Goal: Information Seeking & Learning: Learn about a topic

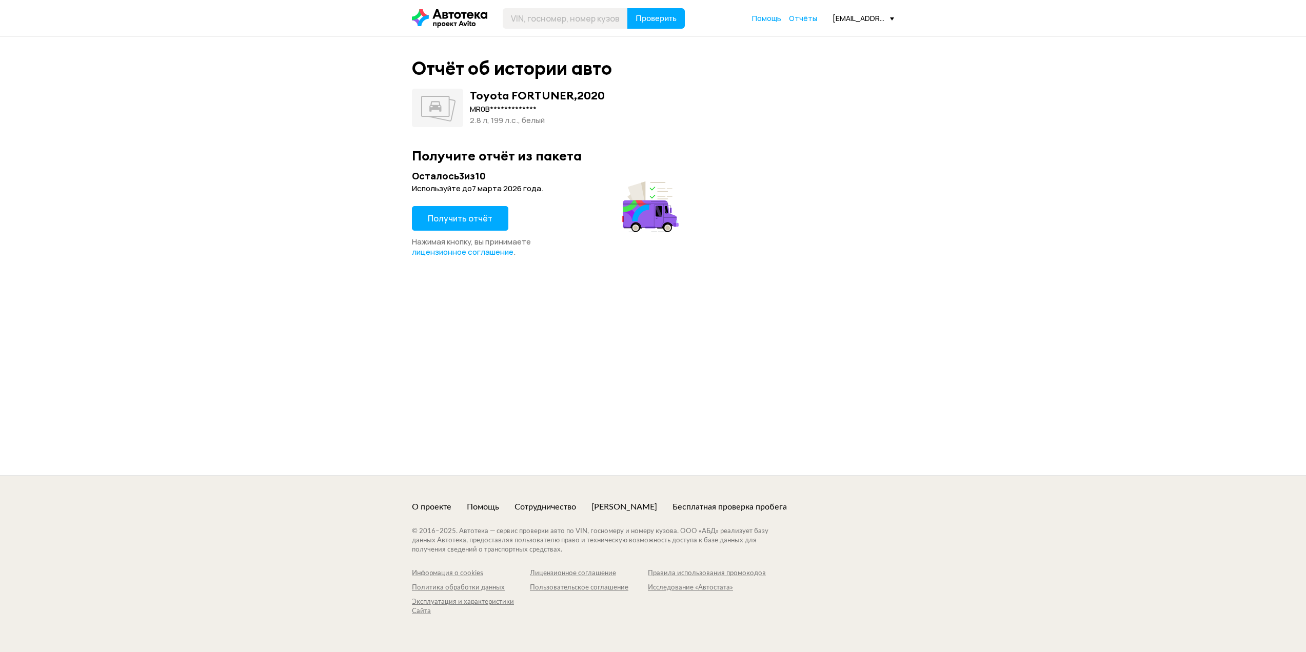
click at [462, 222] on span "Получить отчёт" at bounding box center [460, 218] width 65 height 11
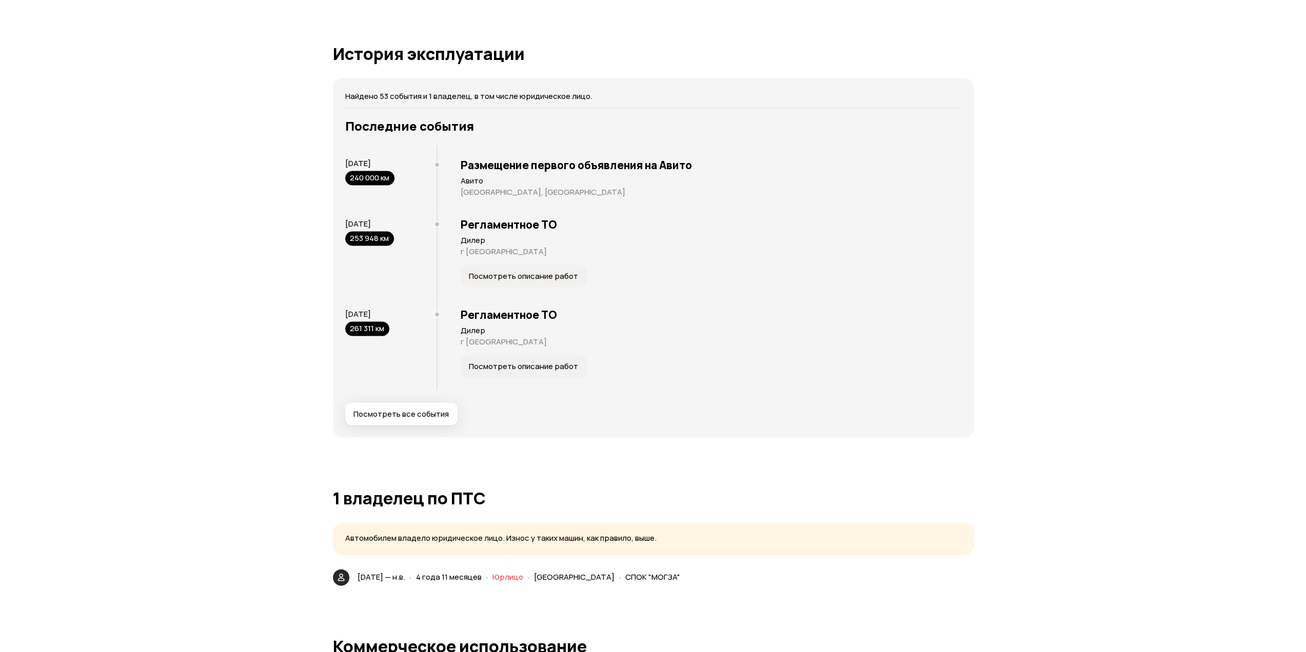
scroll to position [1914, 0]
click at [407, 414] on span "Посмотреть все события" at bounding box center [396, 414] width 95 height 10
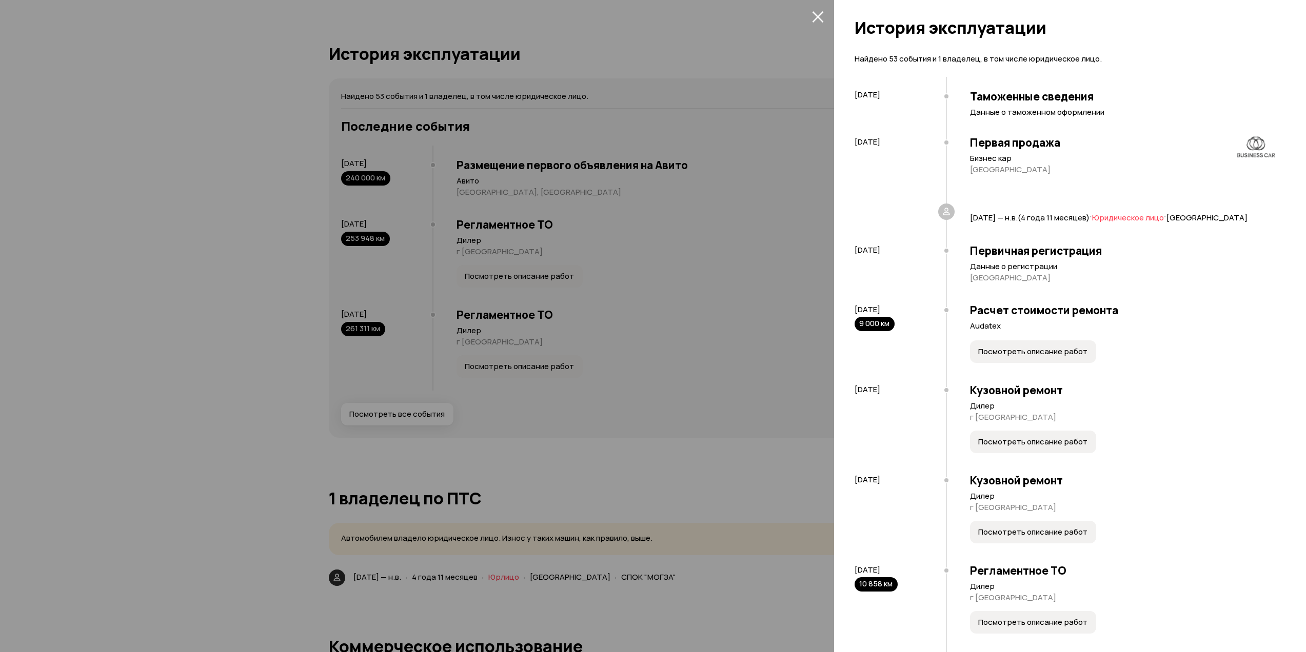
drag, startPoint x: 965, startPoint y: 220, endPoint x: 1125, endPoint y: 224, distance: 159.5
click at [1125, 224] on div "[DATE] — н.в. ( 4 года 11 месяцев ) · Юридическое лицо · [GEOGRAPHIC_DATA]" at bounding box center [1110, 221] width 329 height 32
click at [1028, 357] on span "Посмотреть описание работ" at bounding box center [1032, 352] width 109 height 10
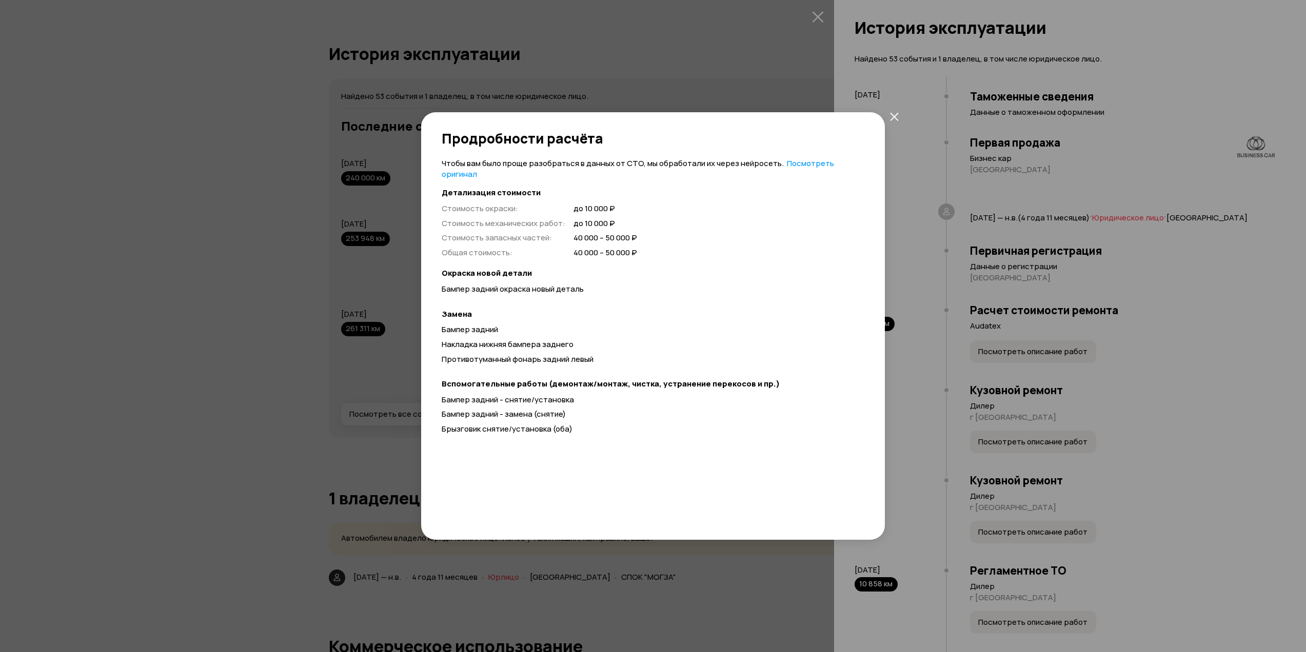
click at [894, 115] on icon "закрыть" at bounding box center [894, 116] width 8 height 8
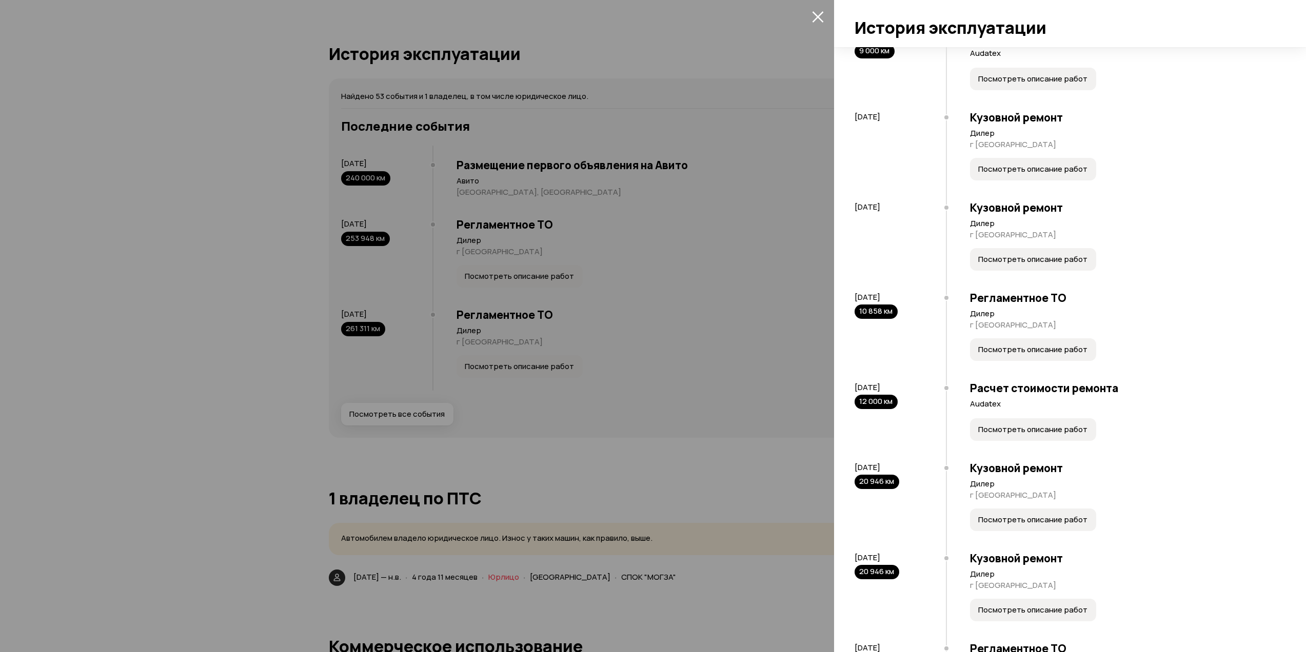
scroll to position [273, 0]
click at [1040, 264] on span "Посмотреть описание работ" at bounding box center [1032, 259] width 109 height 10
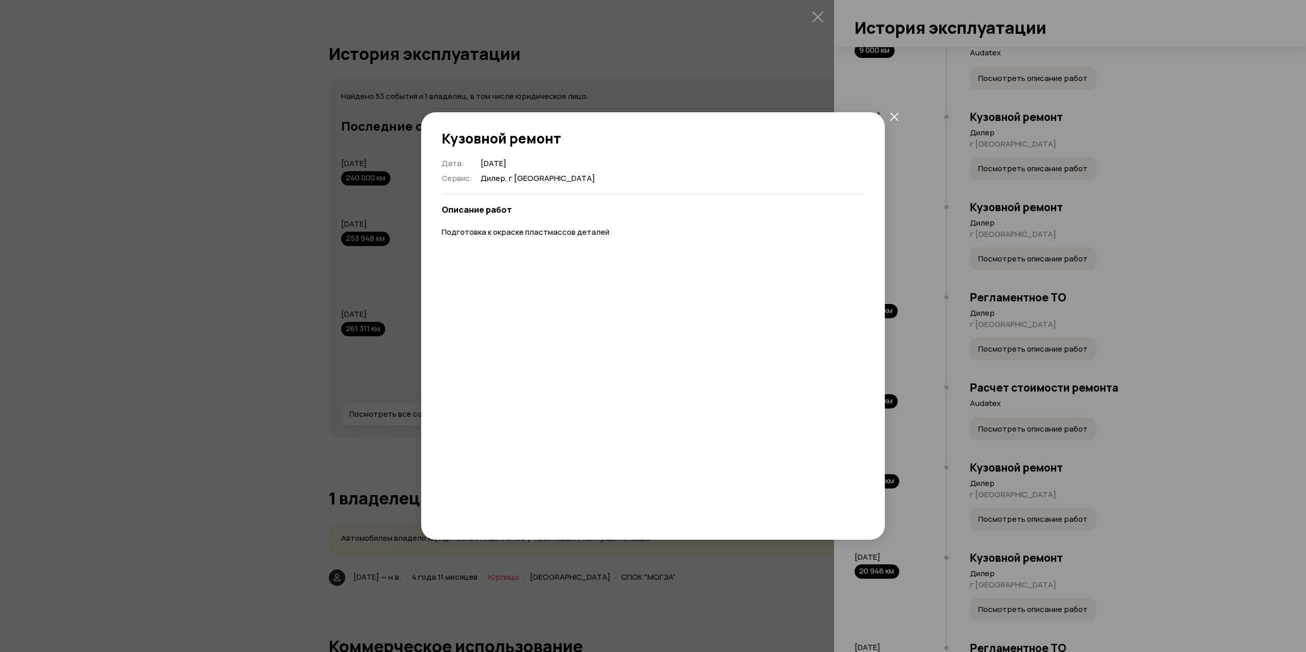
click at [894, 113] on icon "закрыть" at bounding box center [894, 116] width 9 height 9
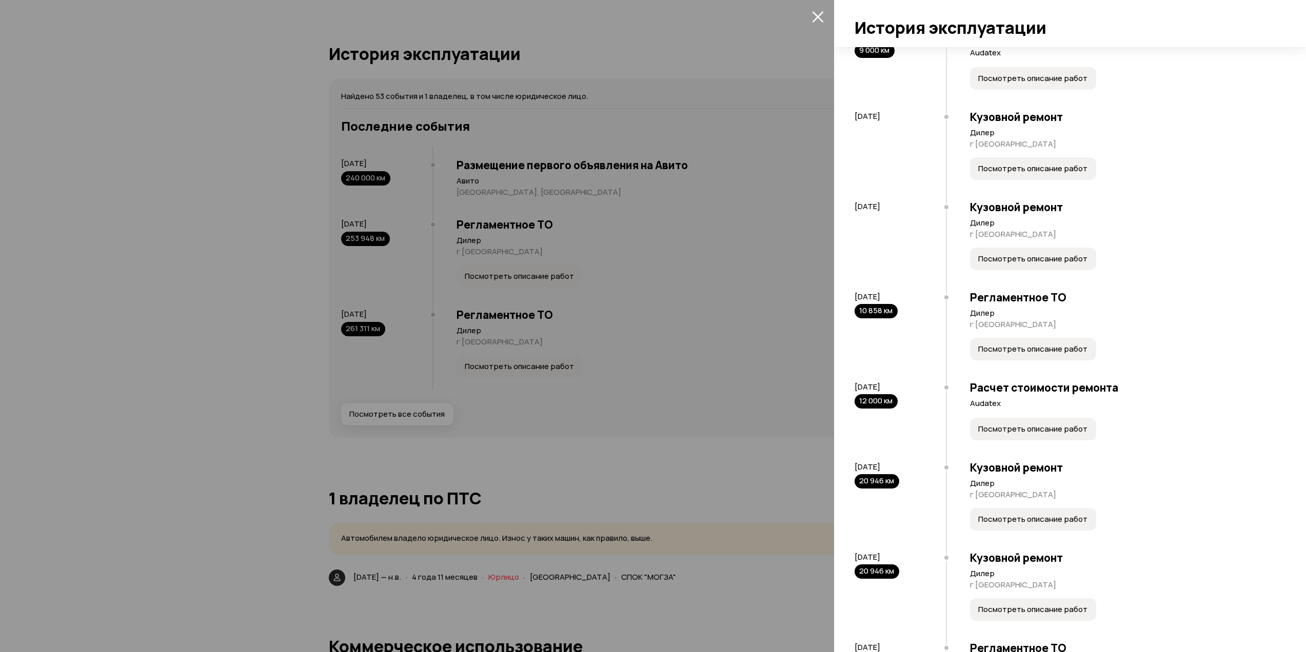
scroll to position [410, 0]
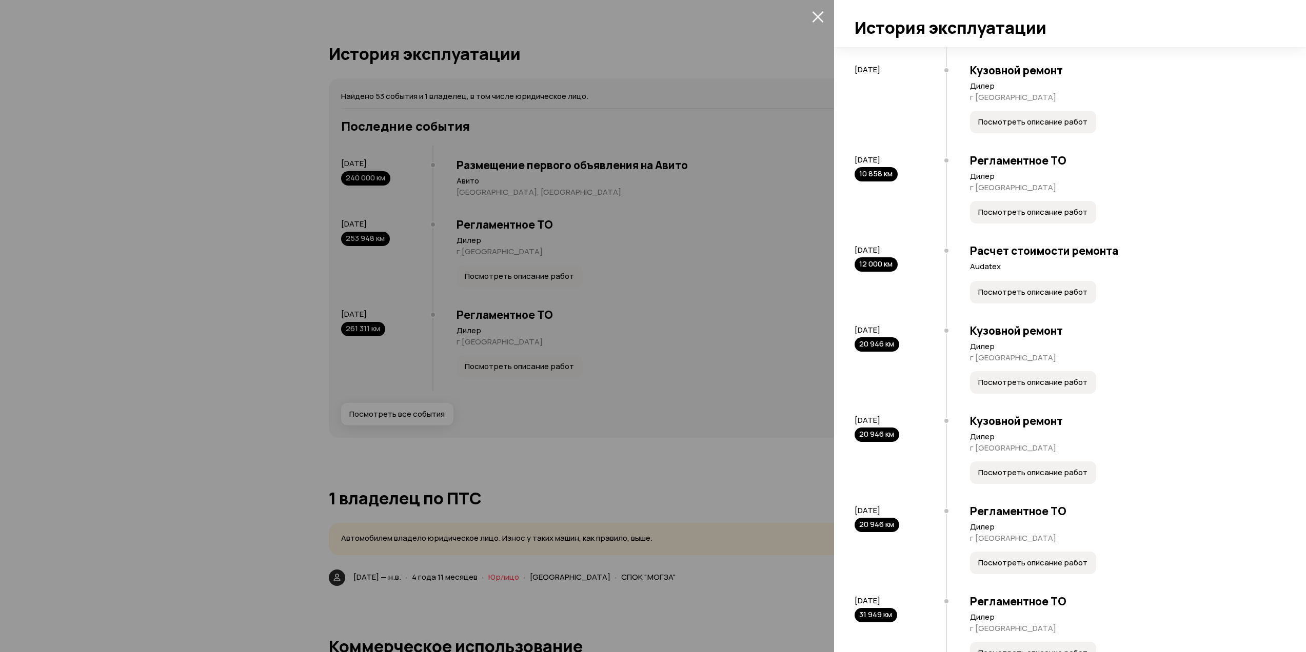
click at [1052, 297] on span "Посмотреть описание работ" at bounding box center [1032, 292] width 109 height 10
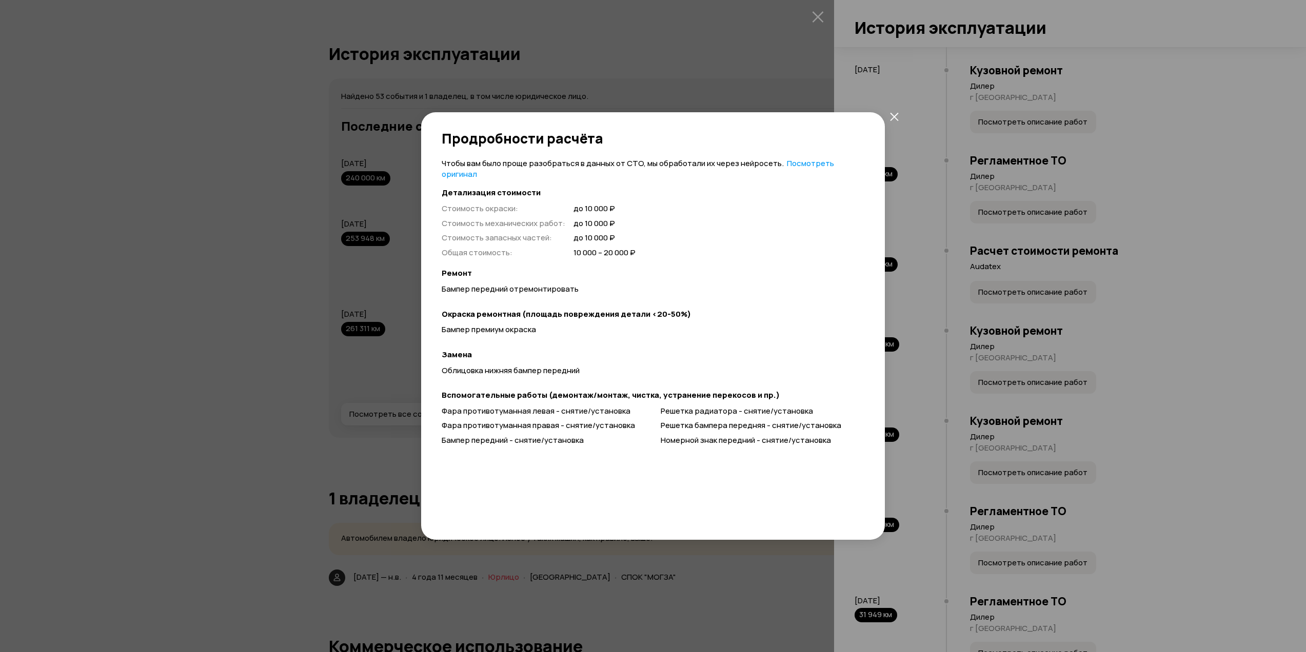
click at [897, 113] on icon "закрыть" at bounding box center [894, 116] width 8 height 8
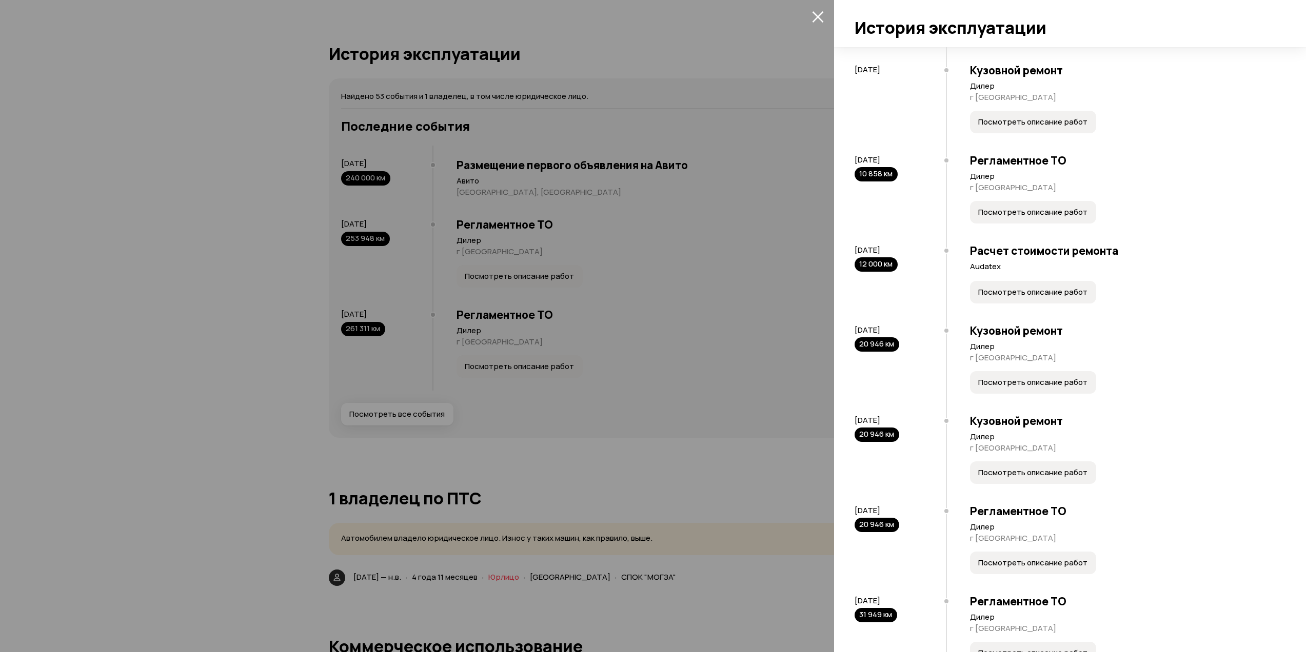
scroll to position [547, 0]
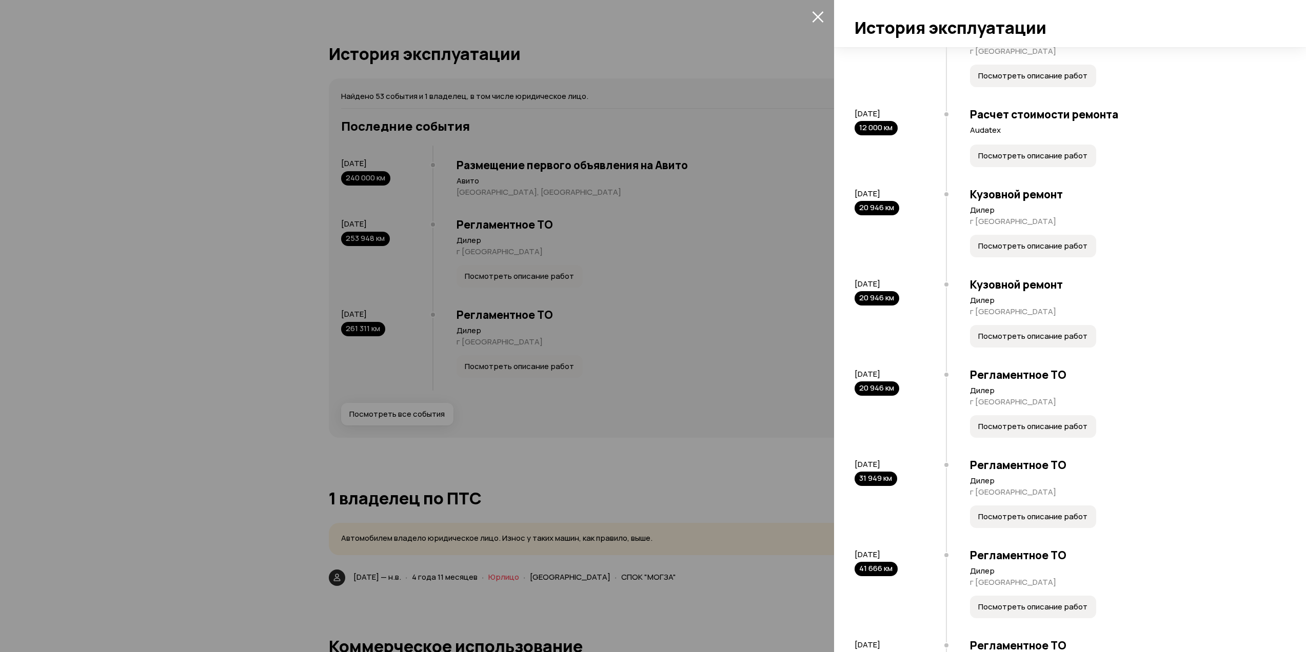
click at [1035, 342] on span "Посмотреть описание работ" at bounding box center [1032, 336] width 109 height 10
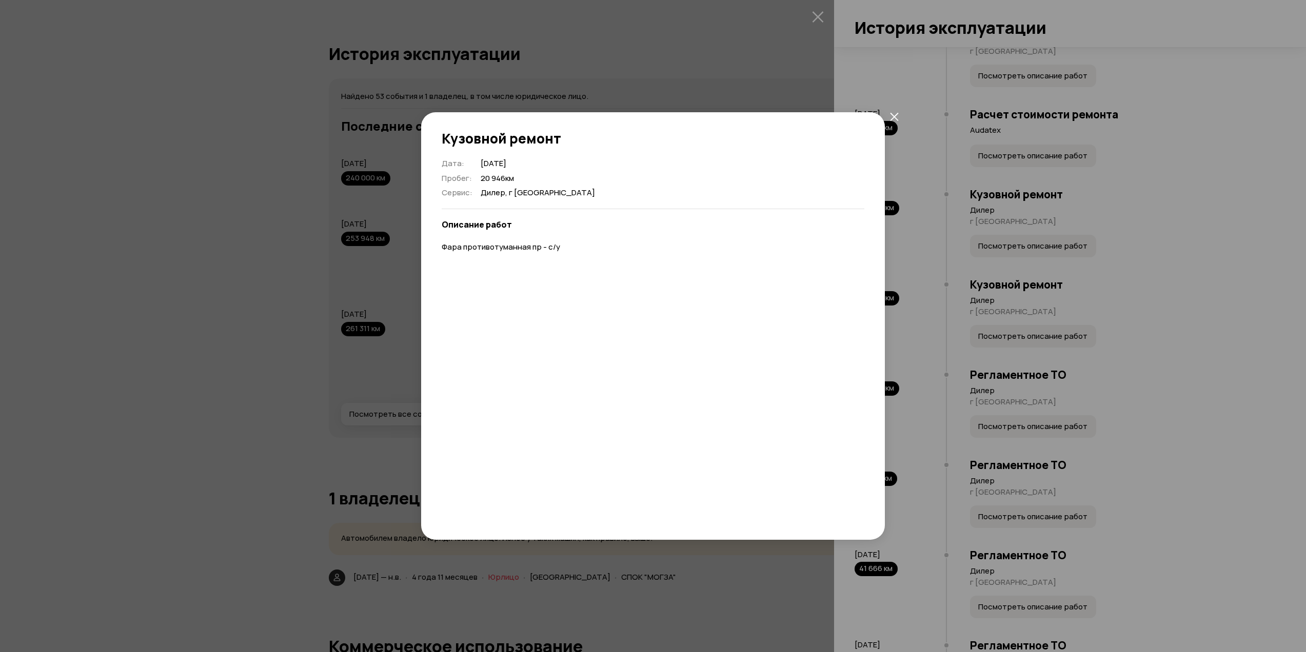
click at [896, 118] on icon "закрыть" at bounding box center [894, 116] width 9 height 9
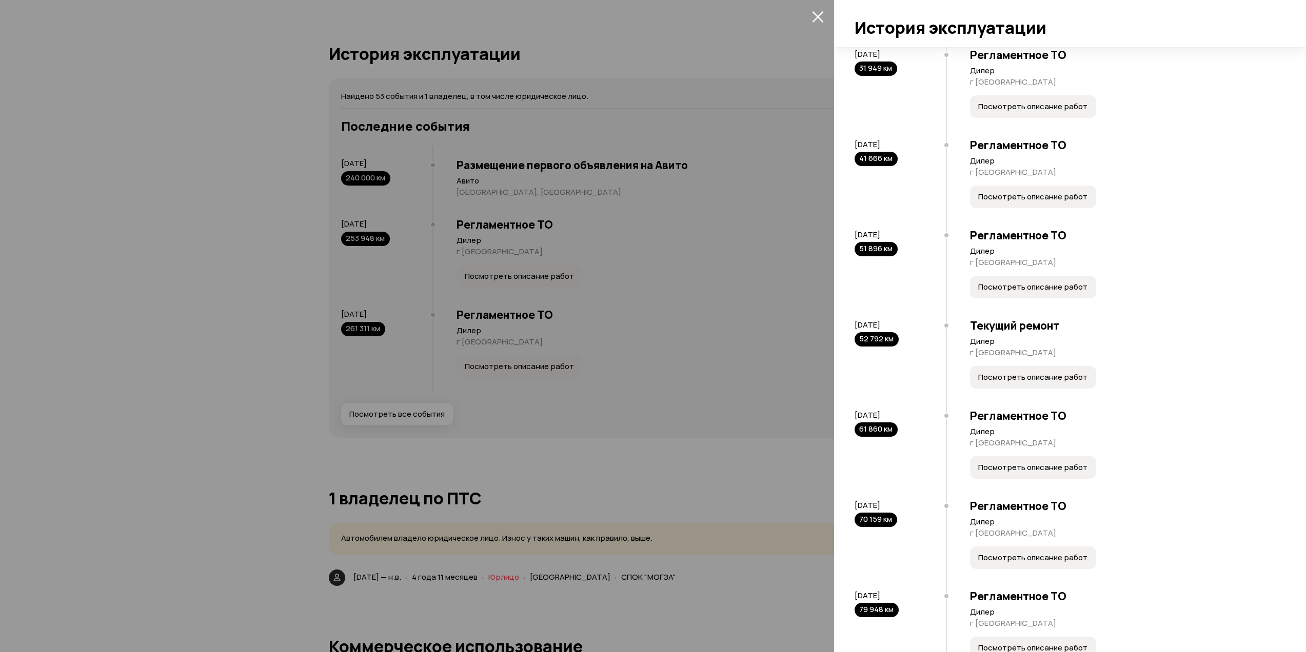
scroll to position [957, 0]
click at [1015, 383] on span "Посмотреть описание работ" at bounding box center [1032, 377] width 109 height 10
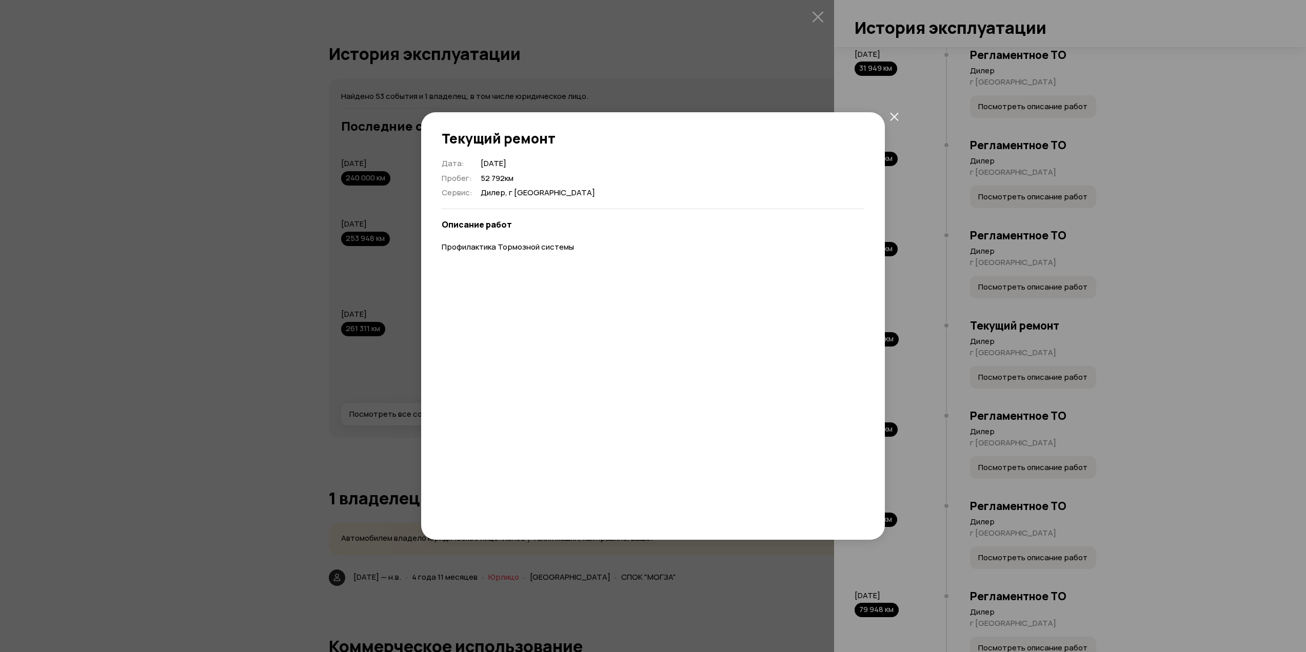
click at [893, 118] on icon "закрыть" at bounding box center [894, 116] width 9 height 9
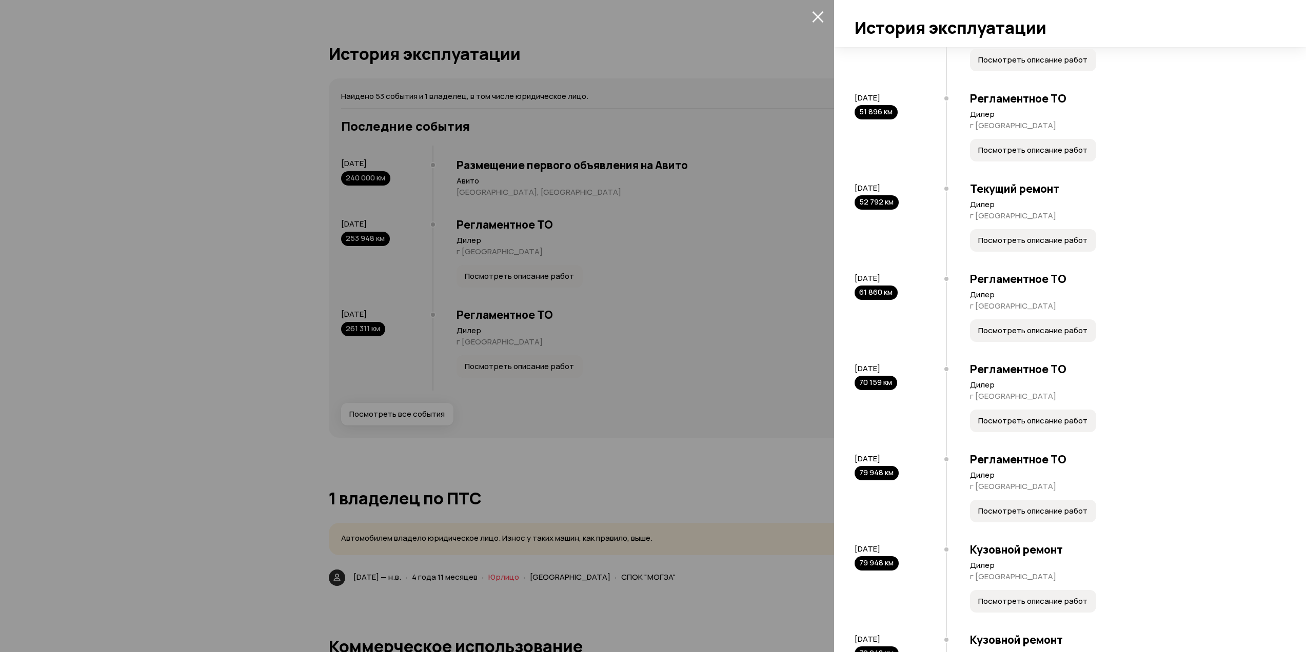
scroll to position [1231, 0]
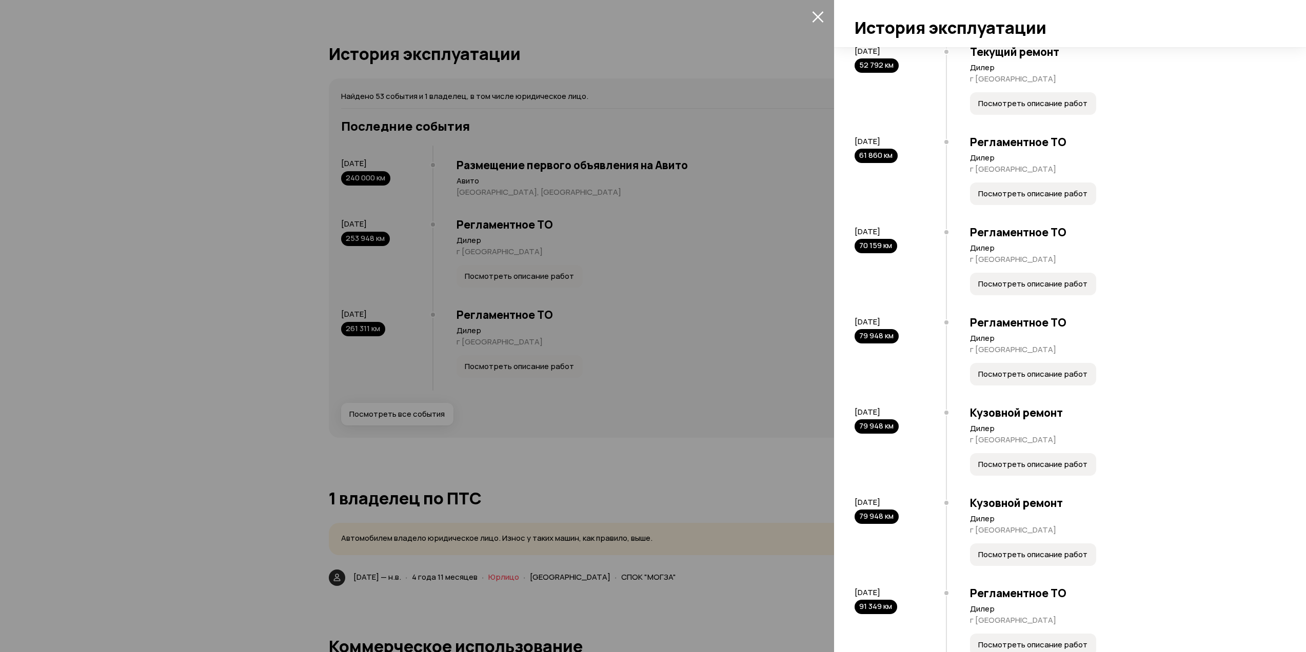
click at [1035, 470] on span "Посмотреть описание работ" at bounding box center [1032, 464] width 109 height 10
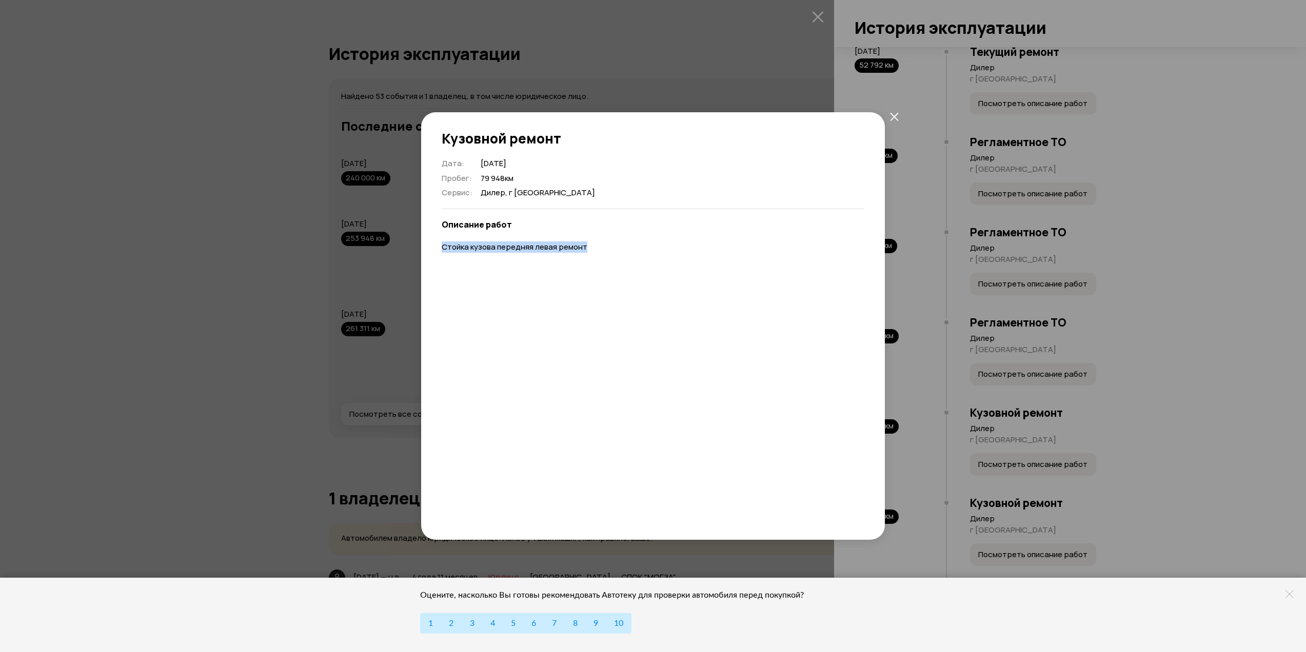
drag, startPoint x: 443, startPoint y: 246, endPoint x: 589, endPoint y: 249, distance: 146.2
click at [589, 249] on p "Стойка кузова передняя левая ремонт" at bounding box center [653, 247] width 423 height 11
click at [895, 119] on icon "закрыть" at bounding box center [894, 116] width 9 height 9
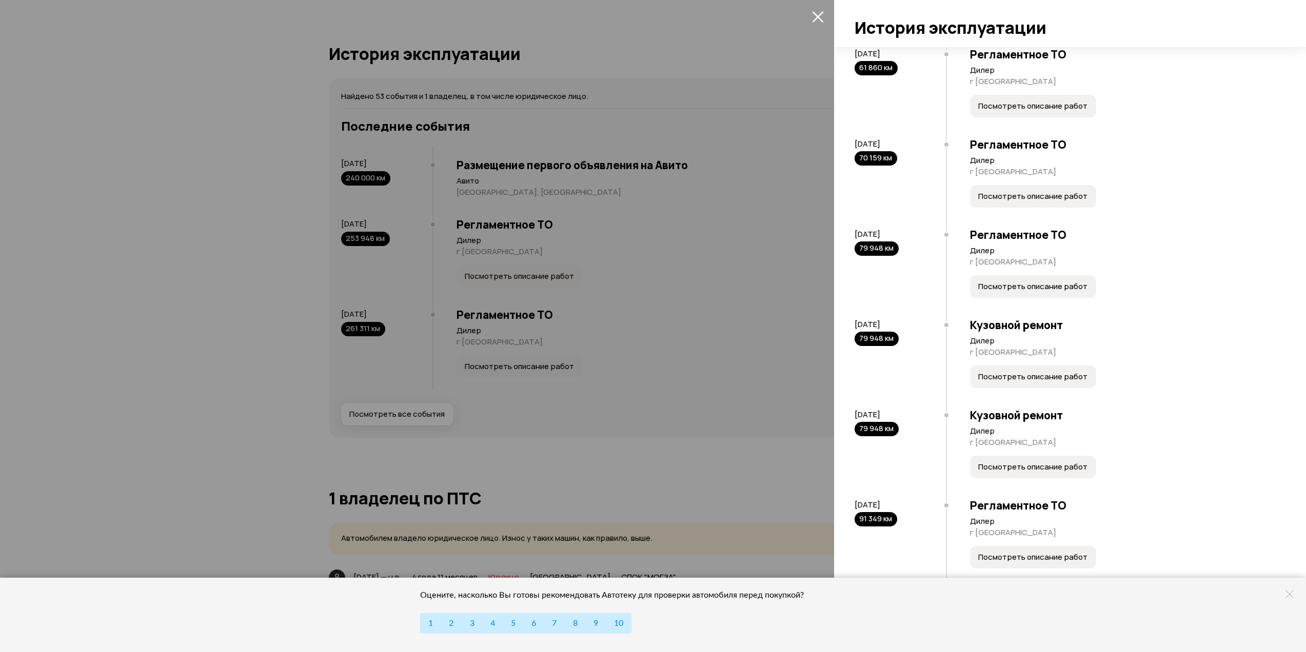
scroll to position [1367, 0]
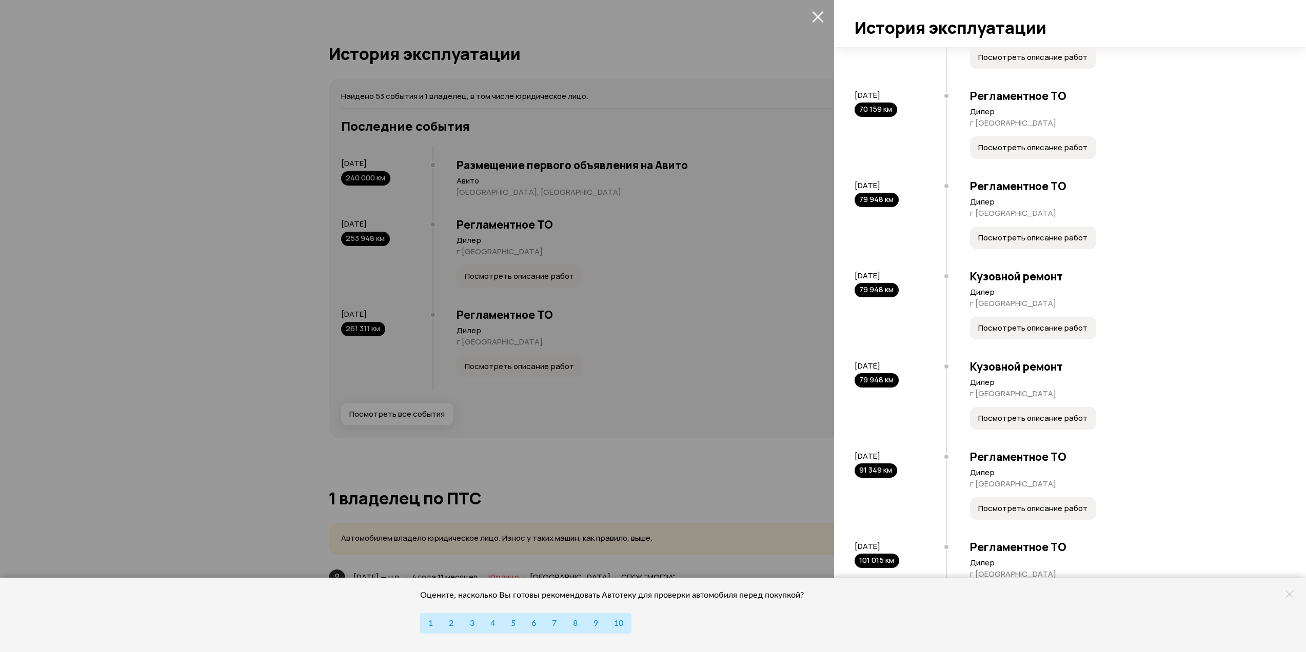
click at [1066, 424] on span "Посмотреть описание работ" at bounding box center [1032, 418] width 109 height 10
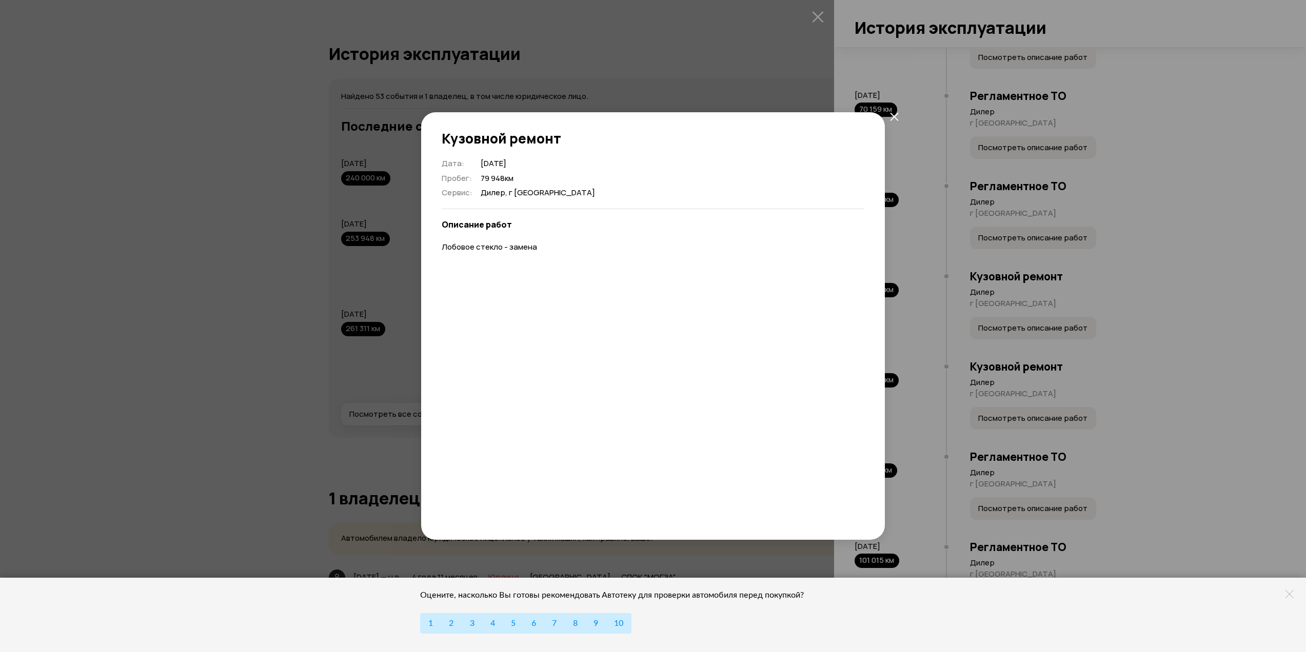
click at [898, 117] on button "закрыть" at bounding box center [894, 116] width 18 height 18
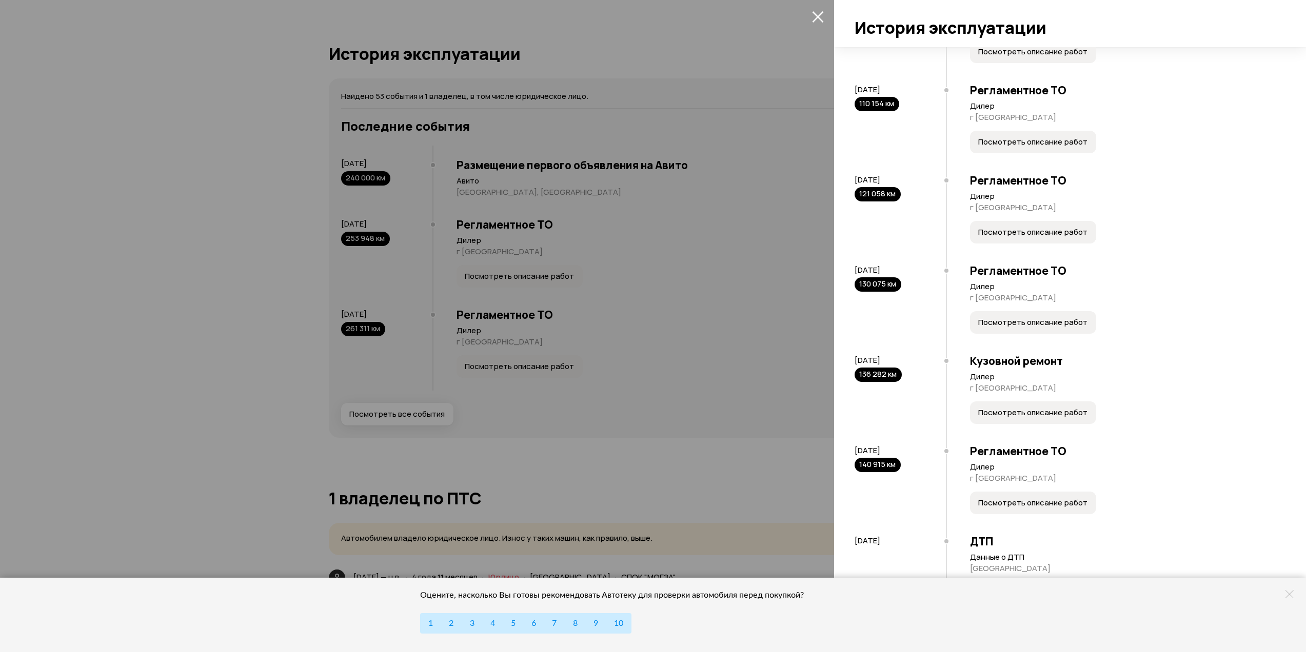
scroll to position [2051, 0]
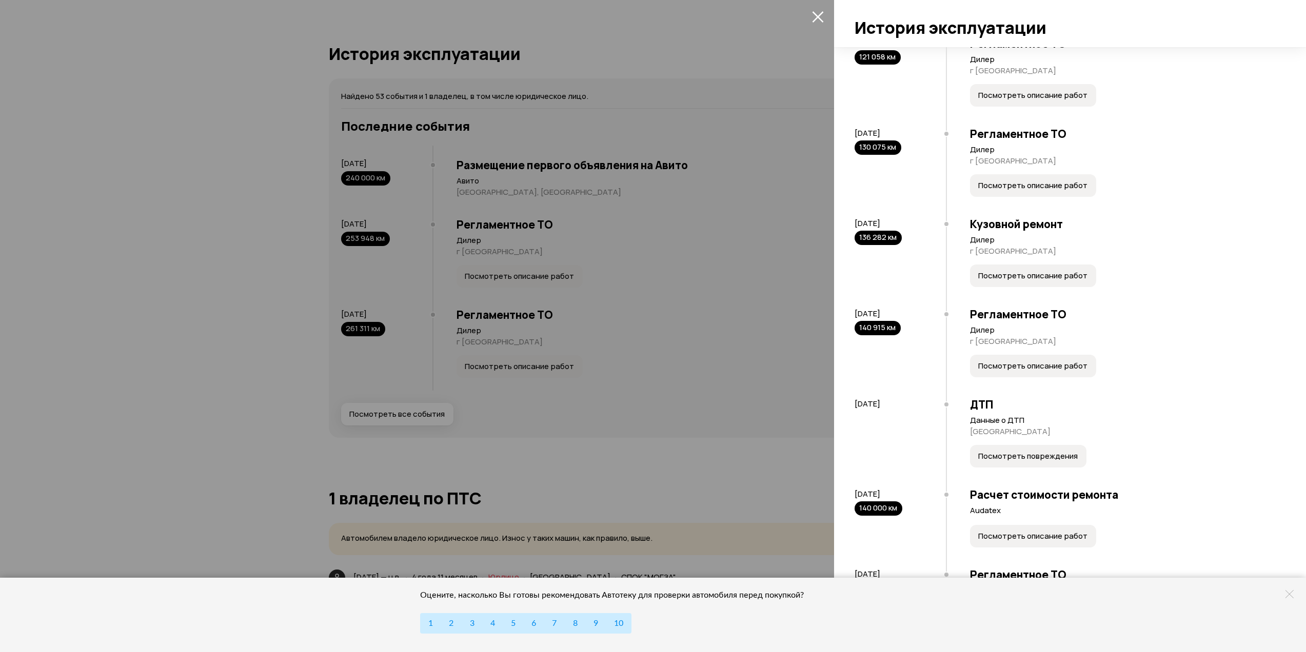
click at [1020, 462] on span "Посмотреть повреждения" at bounding box center [1027, 456] width 99 height 10
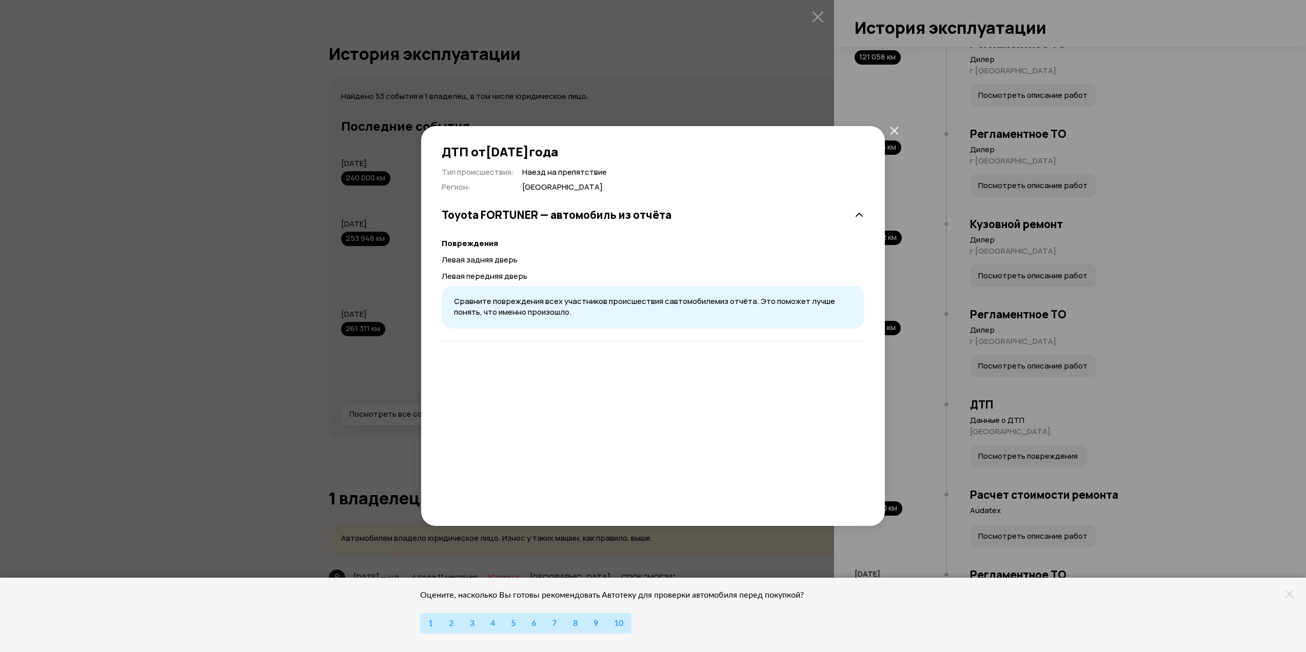
click at [895, 132] on icon "закрыть" at bounding box center [894, 130] width 8 height 8
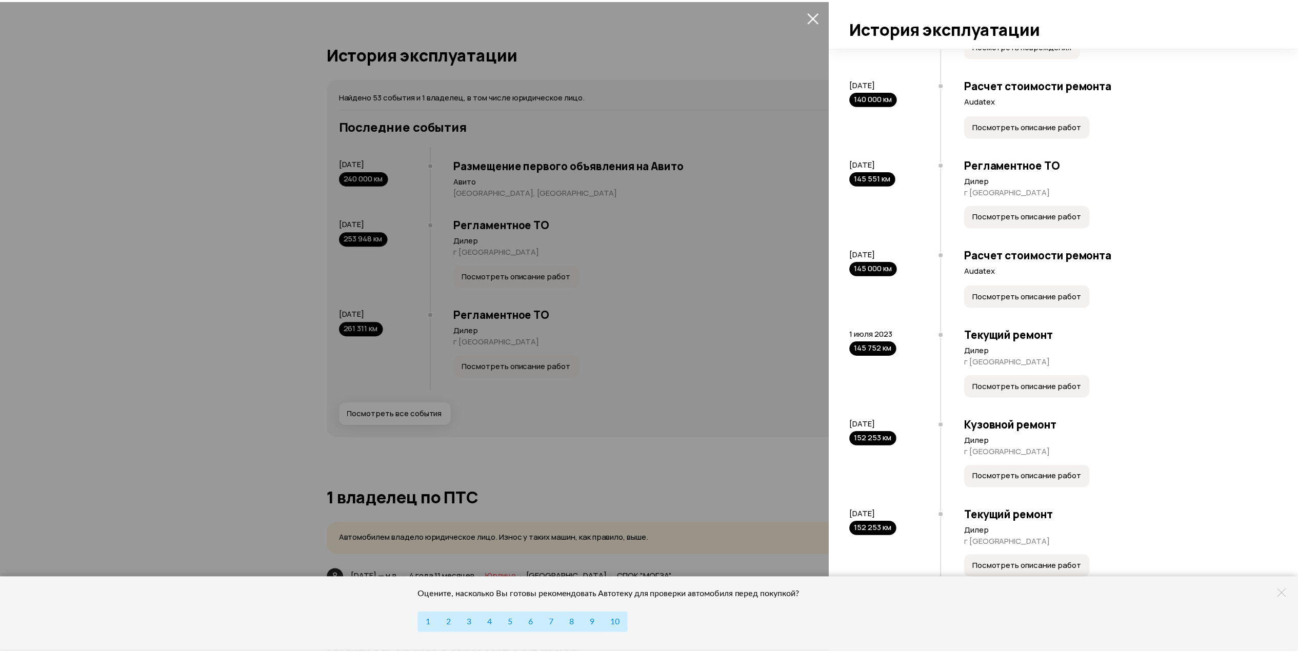
scroll to position [2324, 0]
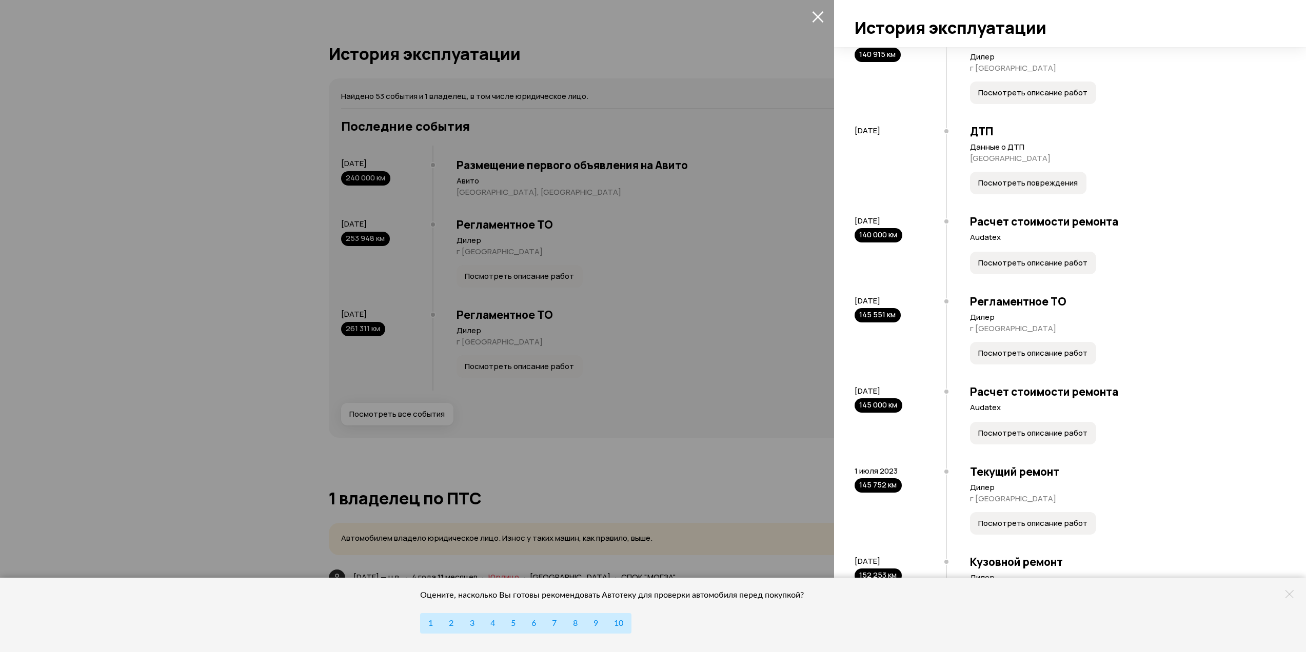
click at [818, 21] on icon "закрыть" at bounding box center [818, 17] width 12 height 12
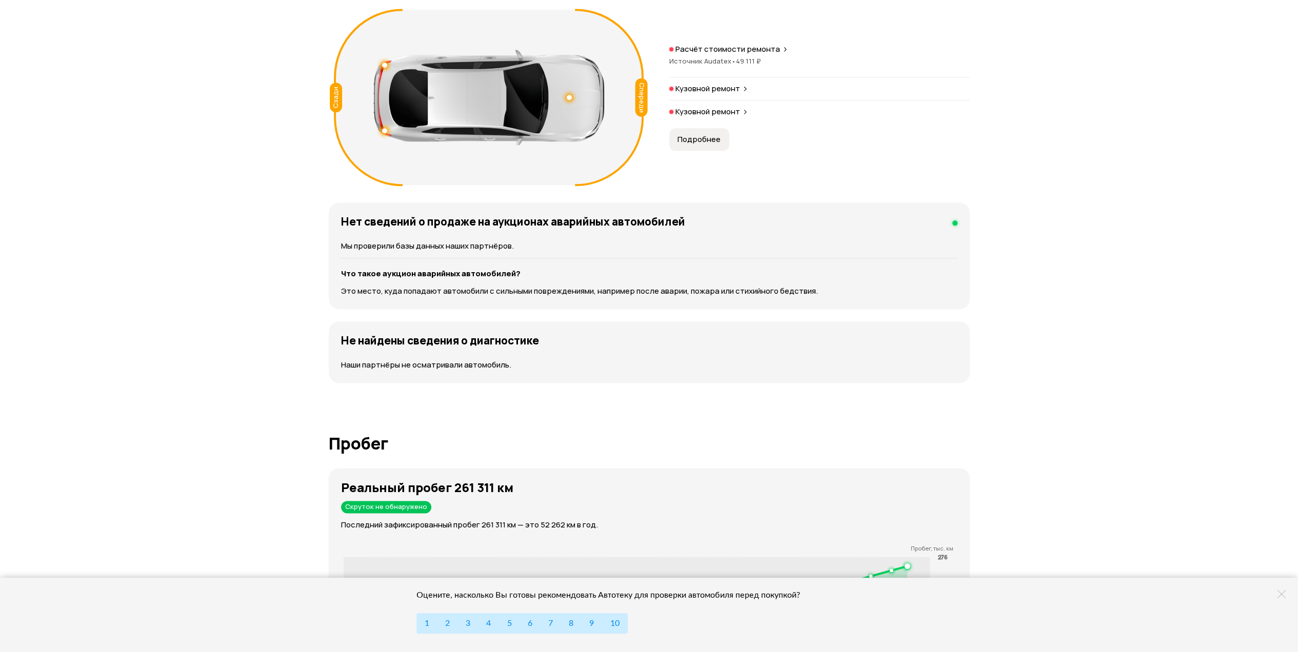
scroll to position [1094, 0]
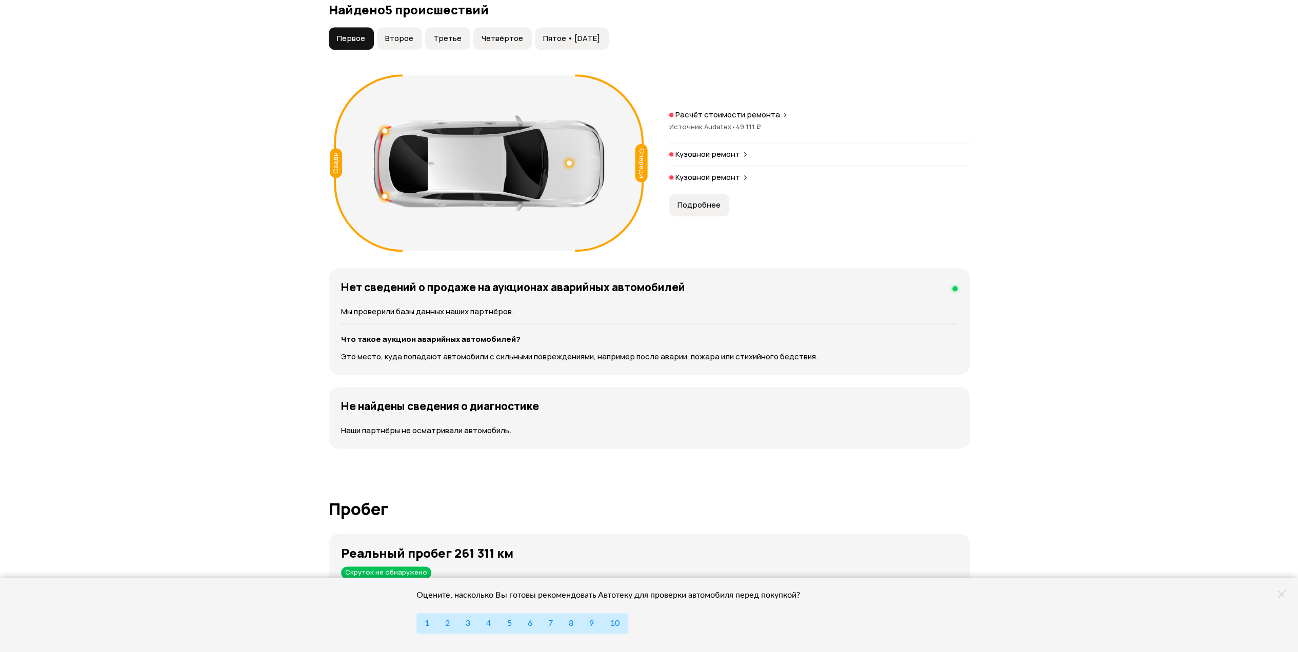
click at [707, 206] on span "Подробнее" at bounding box center [698, 205] width 43 height 10
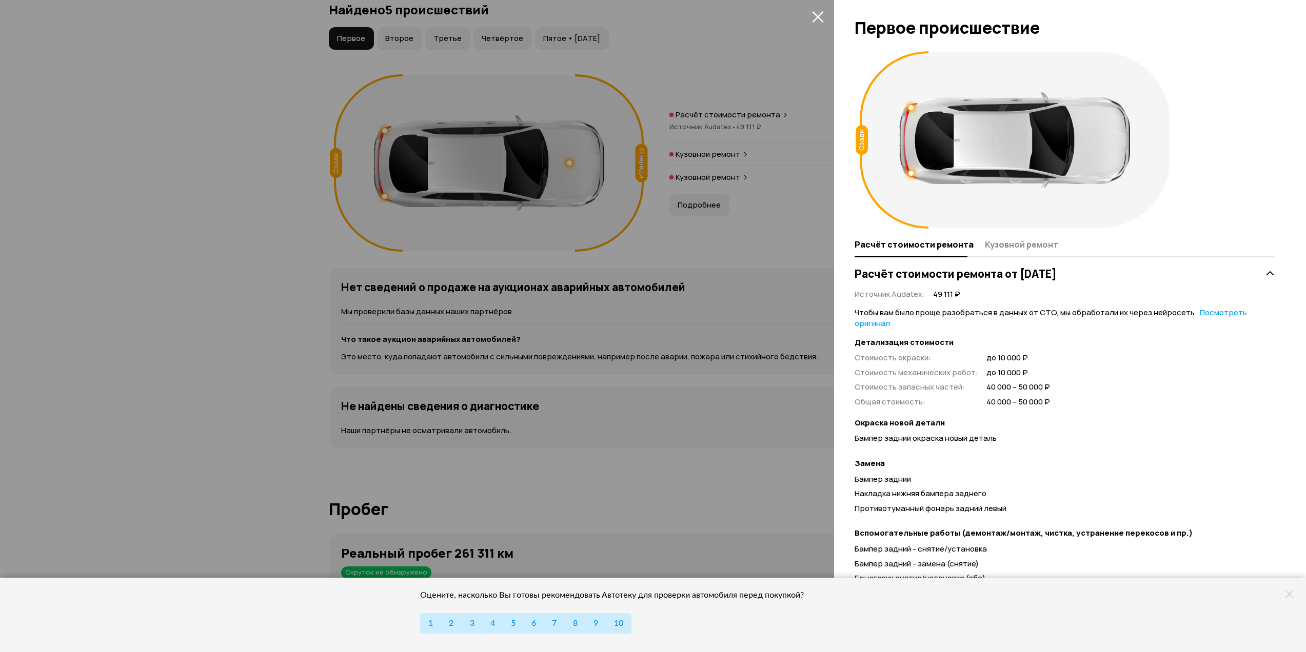
click at [814, 20] on icon "закрыть" at bounding box center [817, 16] width 11 height 11
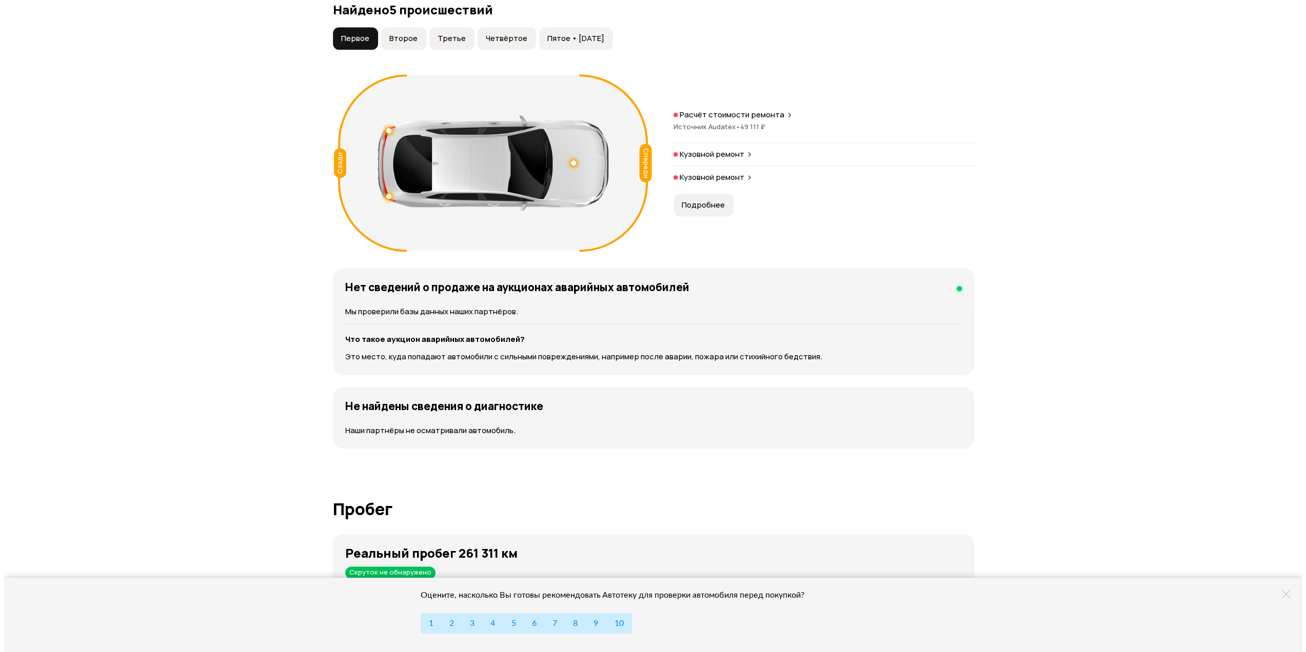
scroll to position [957, 0]
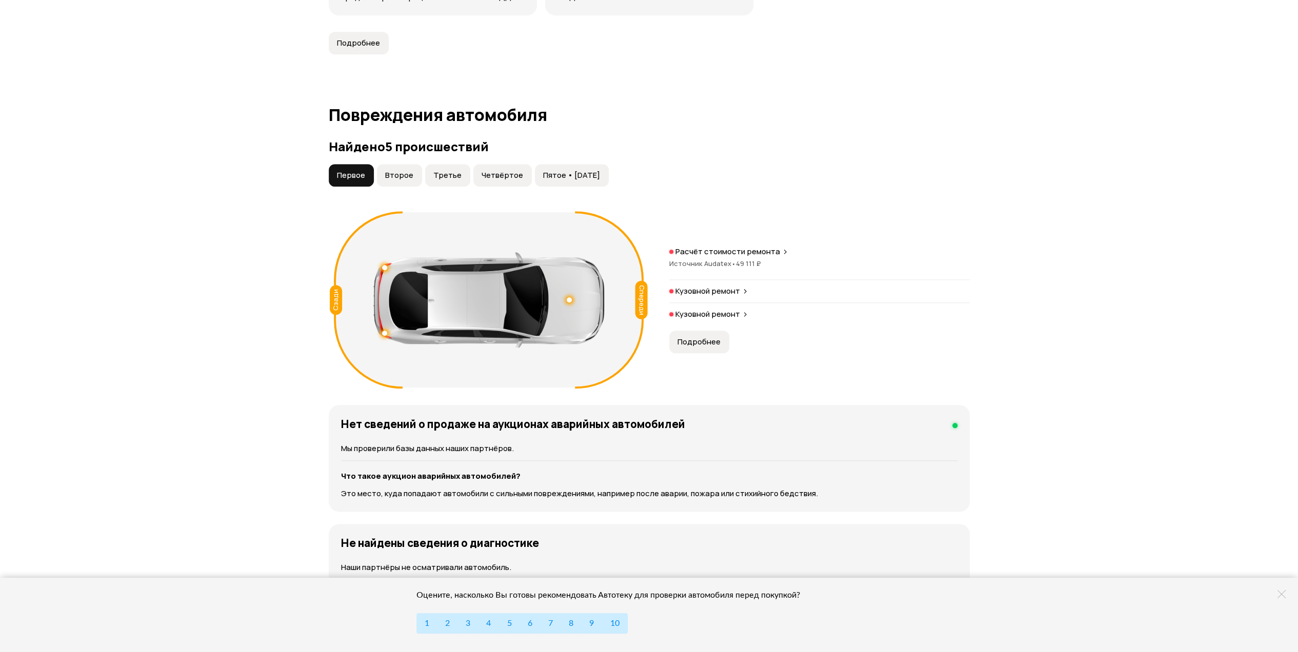
click at [399, 173] on span "Второе" at bounding box center [399, 175] width 28 height 10
click at [445, 174] on span "Третье" at bounding box center [447, 175] width 28 height 10
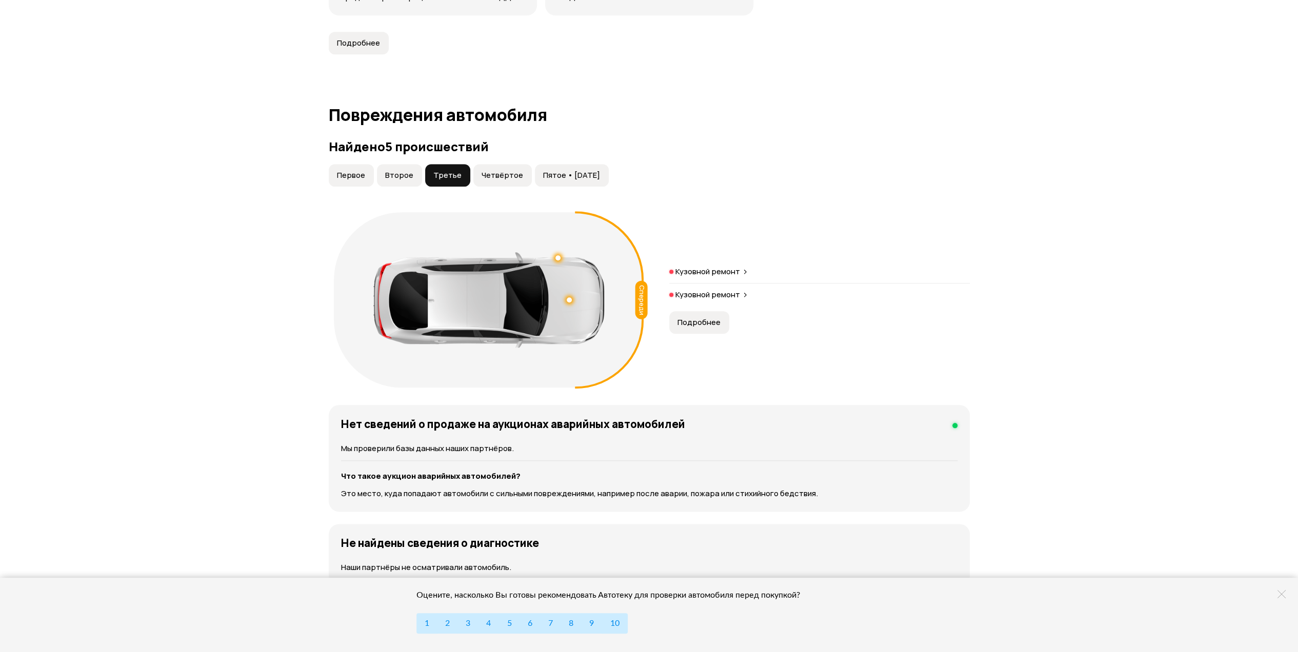
click at [709, 319] on span "Подробнее" at bounding box center [698, 322] width 43 height 10
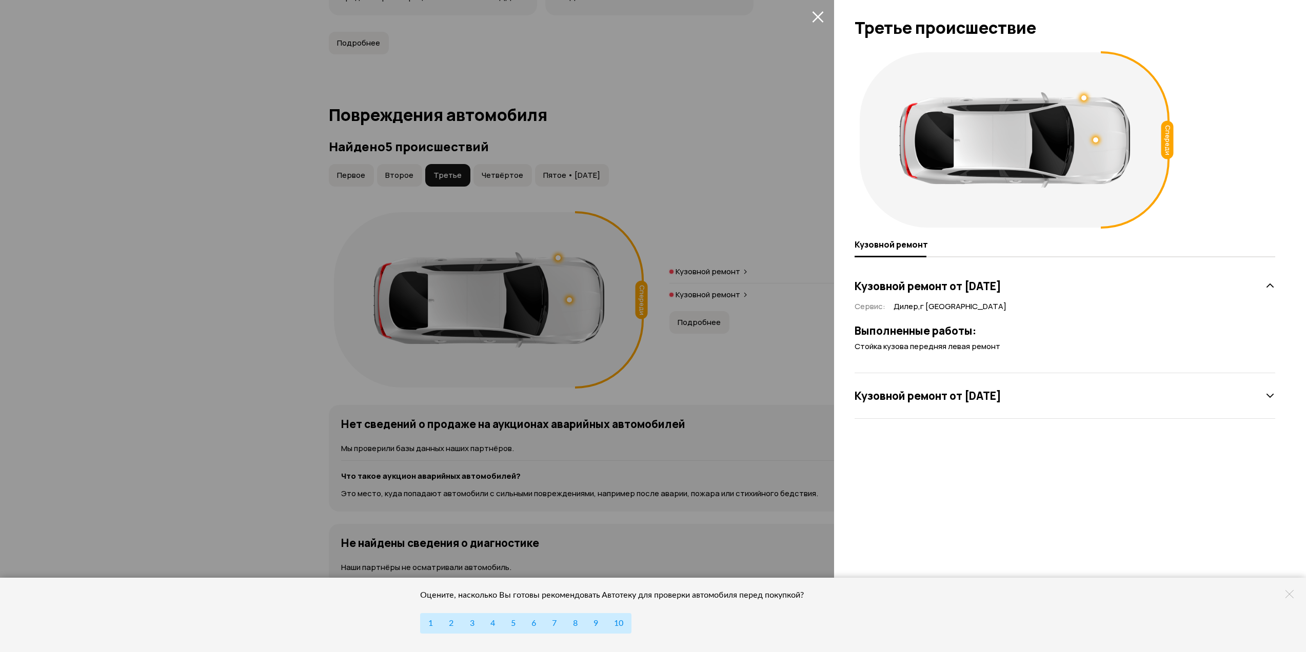
click at [497, 175] on div at bounding box center [653, 326] width 1306 height 652
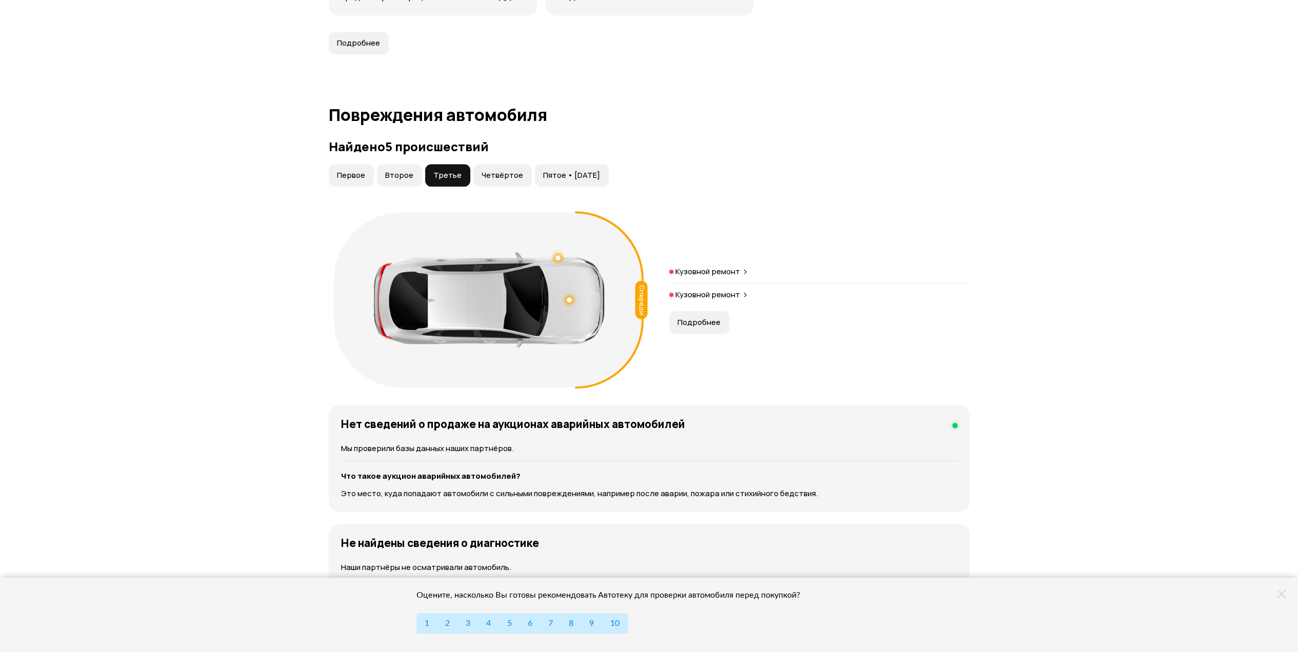
click at [497, 175] on span "Четвёртое" at bounding box center [503, 175] width 42 height 10
click at [705, 307] on span "Подробнее" at bounding box center [698, 311] width 43 height 10
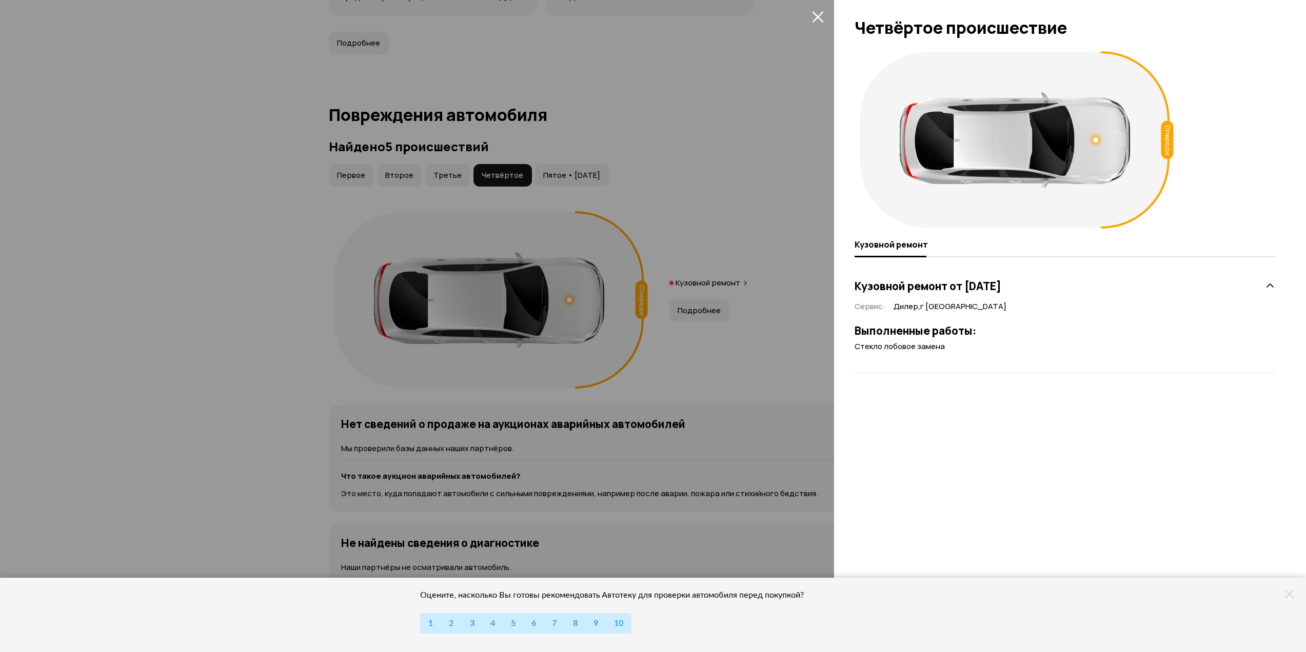
click at [571, 177] on div at bounding box center [653, 326] width 1306 height 652
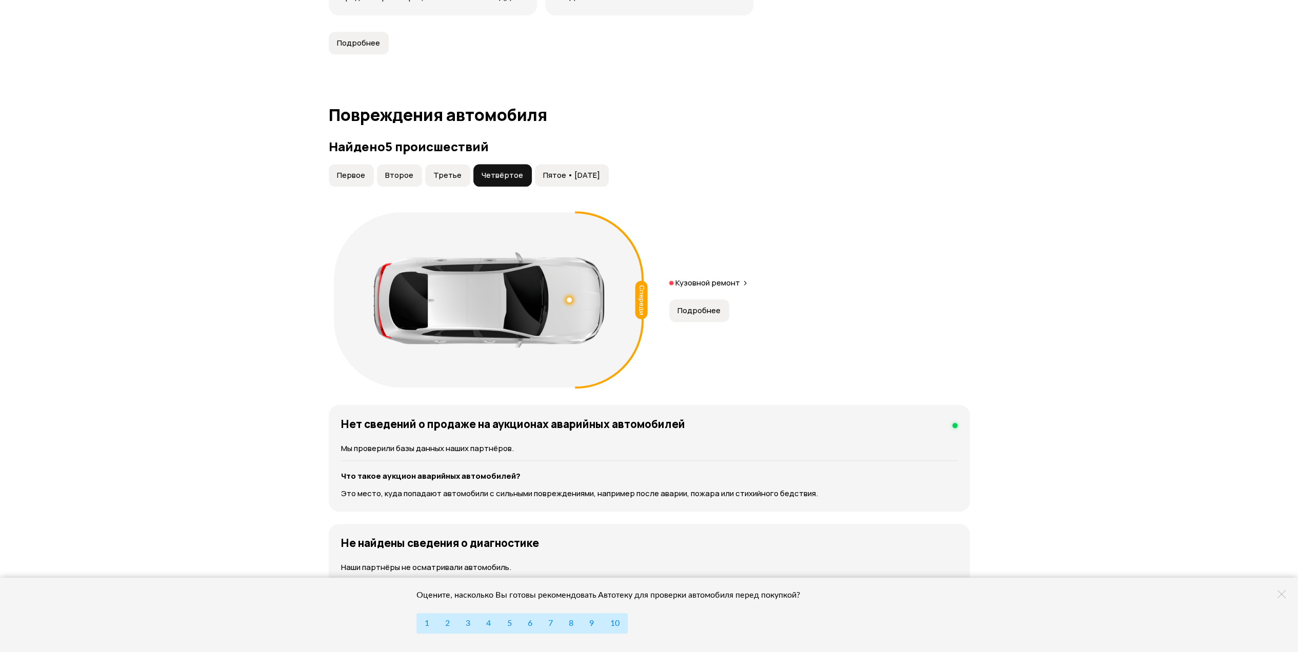
click at [574, 174] on span "Пятое • 01 июн 2023" at bounding box center [571, 175] width 57 height 10
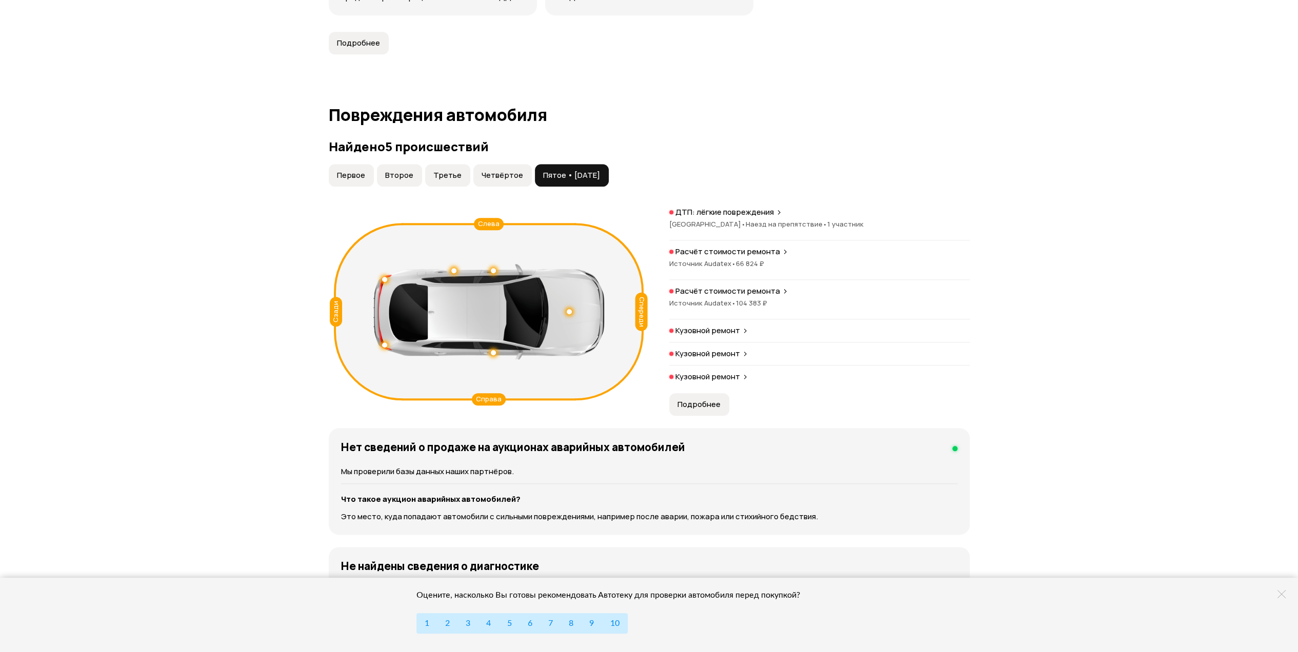
click at [703, 403] on span "Подробнее" at bounding box center [698, 404] width 43 height 10
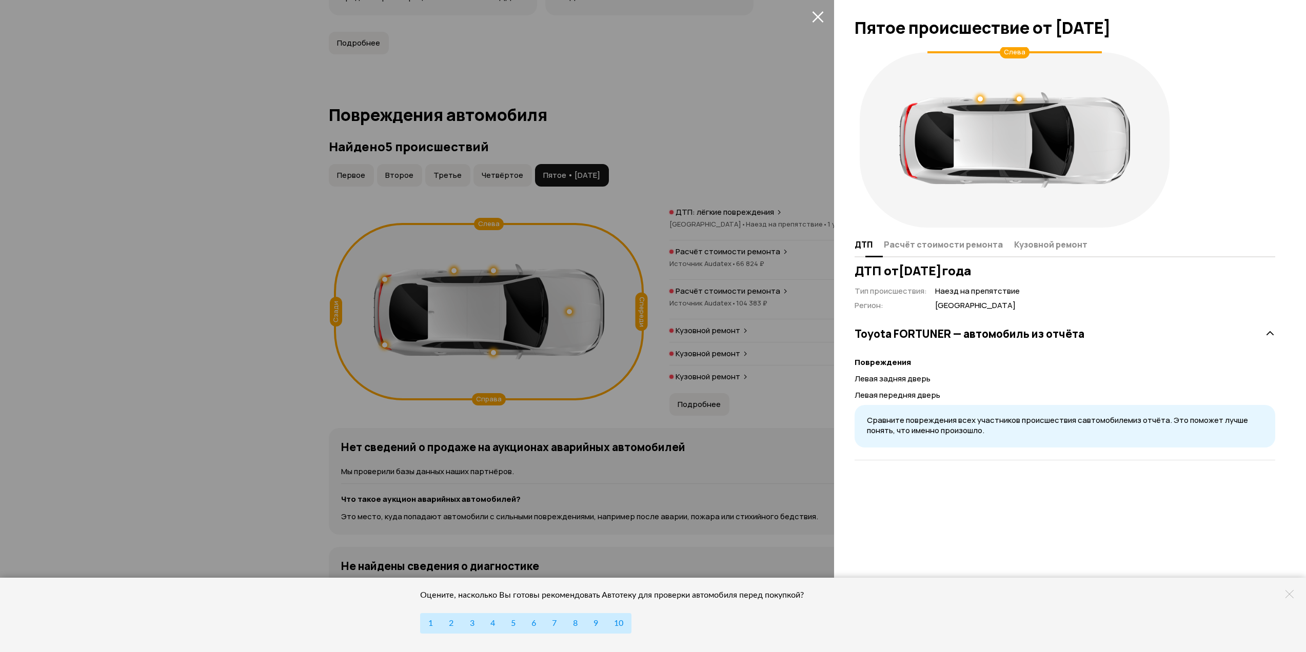
click at [920, 246] on span "Расчёт стоимости ремонта" at bounding box center [943, 244] width 119 height 10
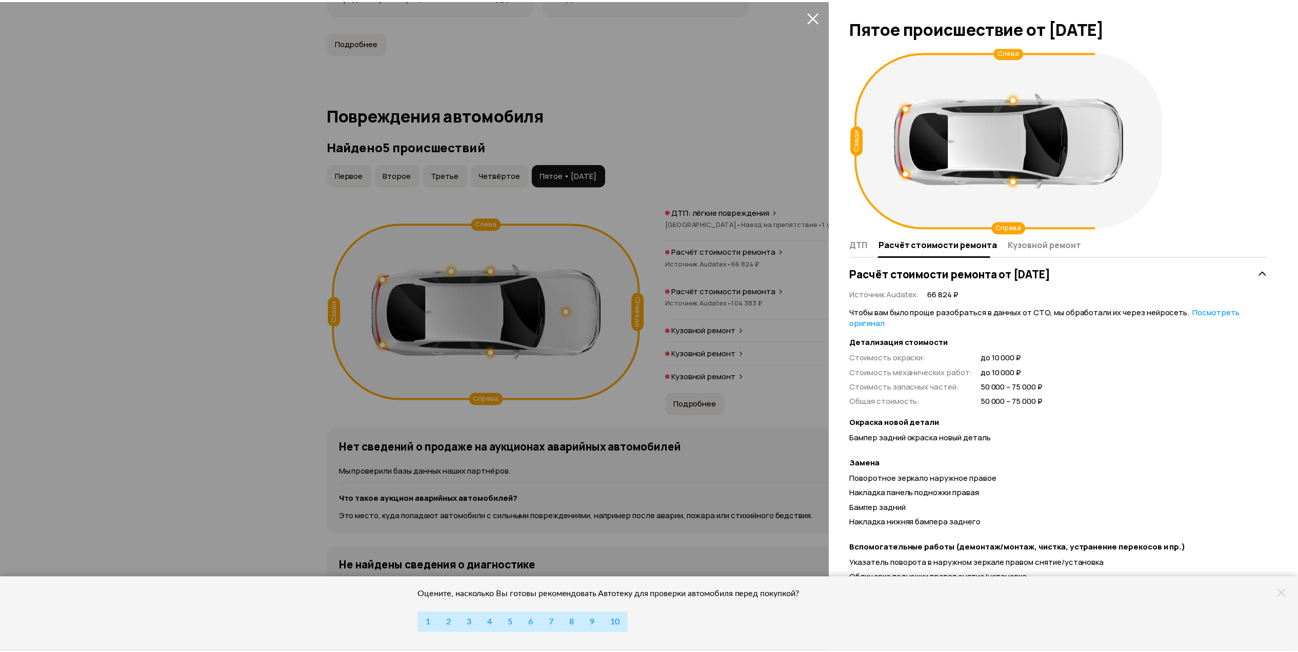
scroll to position [56, 0]
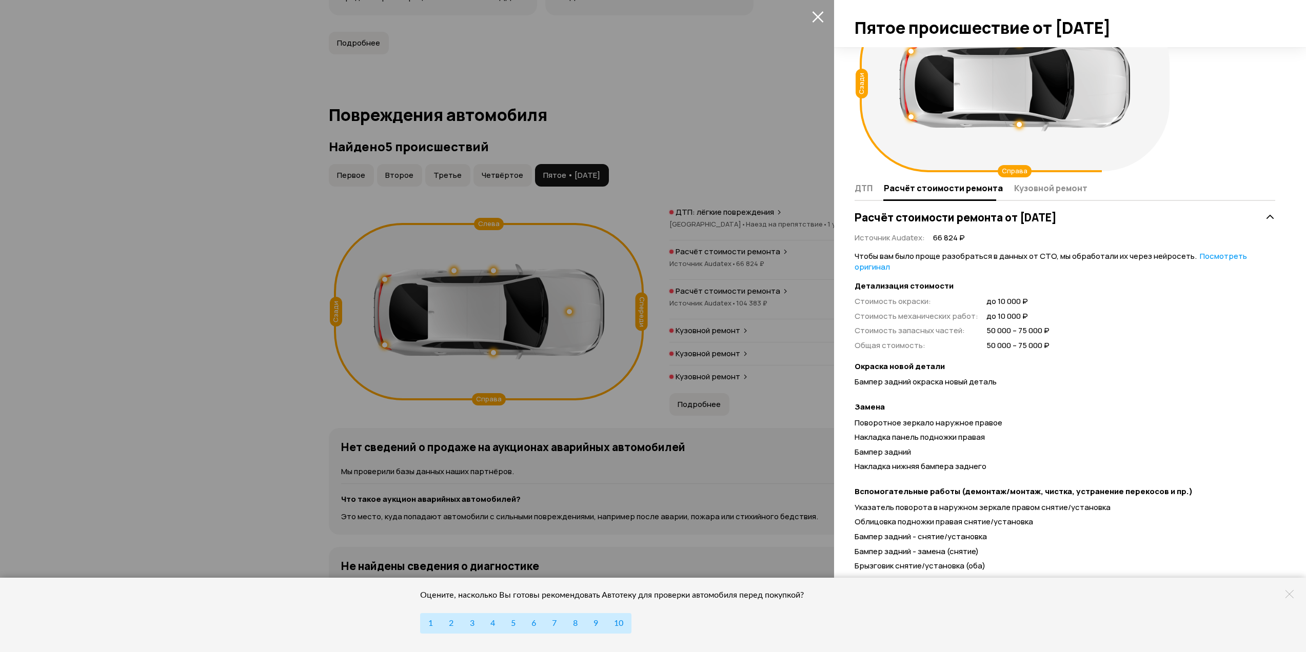
click at [679, 117] on div at bounding box center [653, 326] width 1306 height 652
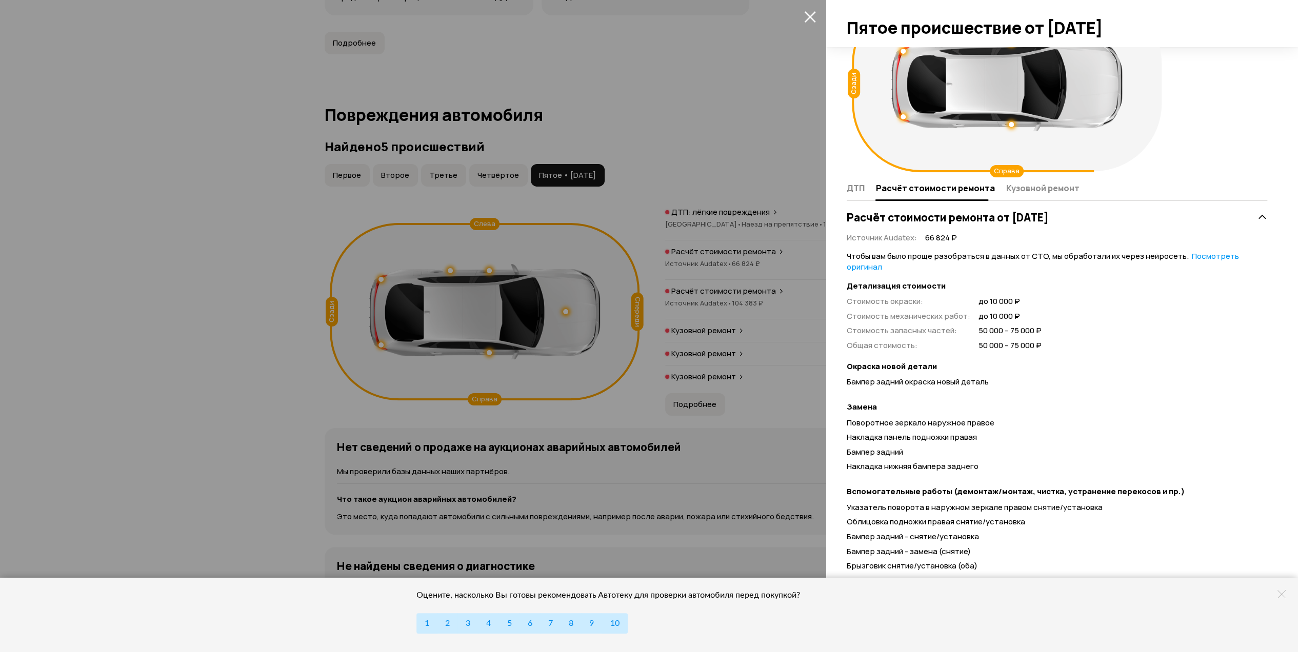
scroll to position [0, 0]
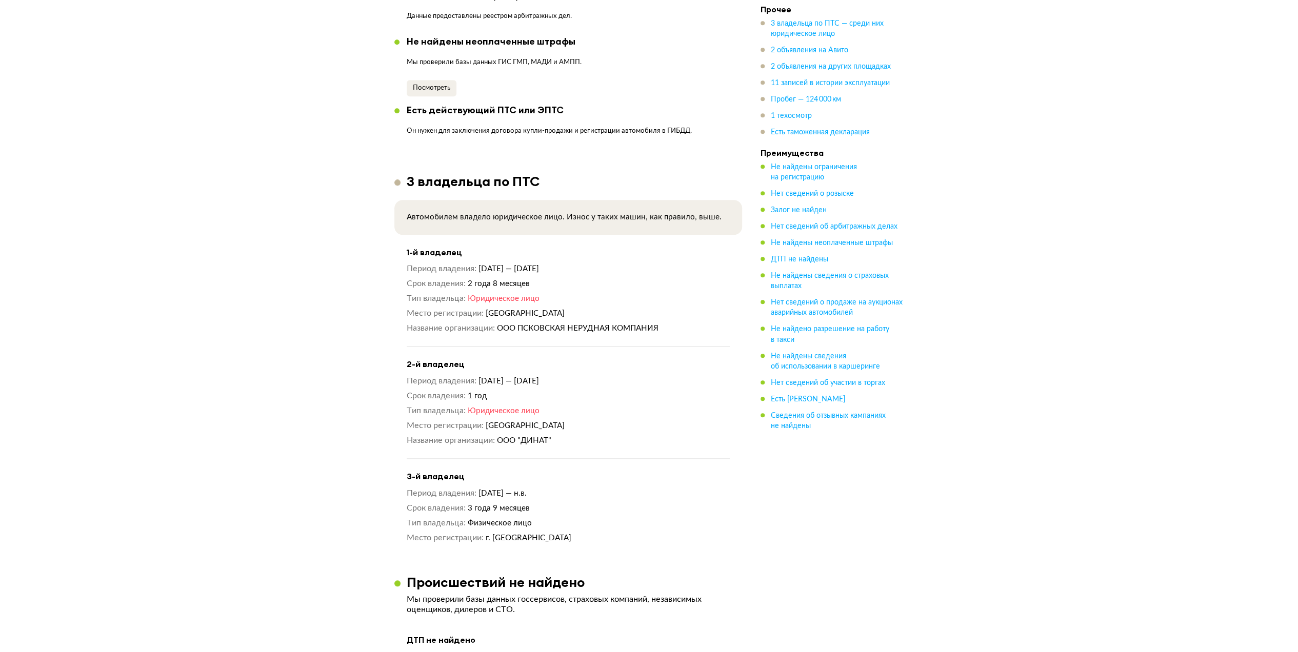
scroll to position [957, 0]
drag, startPoint x: 482, startPoint y: 378, endPoint x: 636, endPoint y: 378, distance: 153.8
click at [636, 378] on dd "25 декабря 2020 — 25 декабря 2021" at bounding box center [603, 381] width 251 height 11
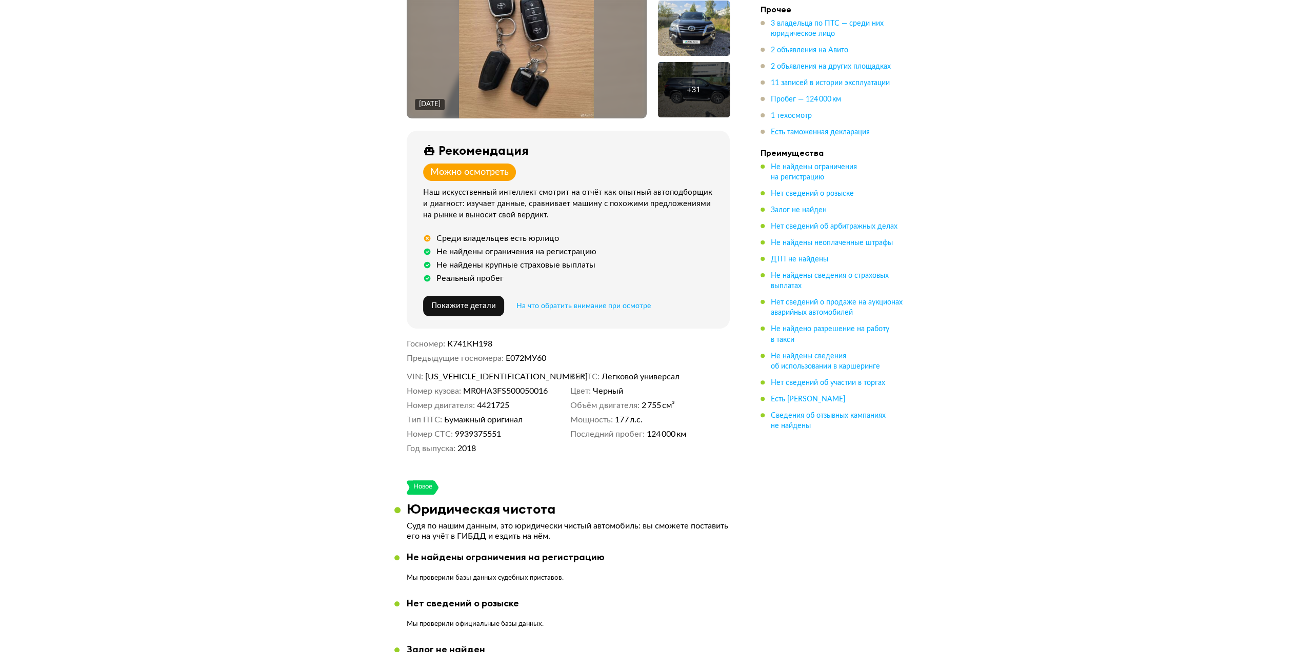
scroll to position [0, 0]
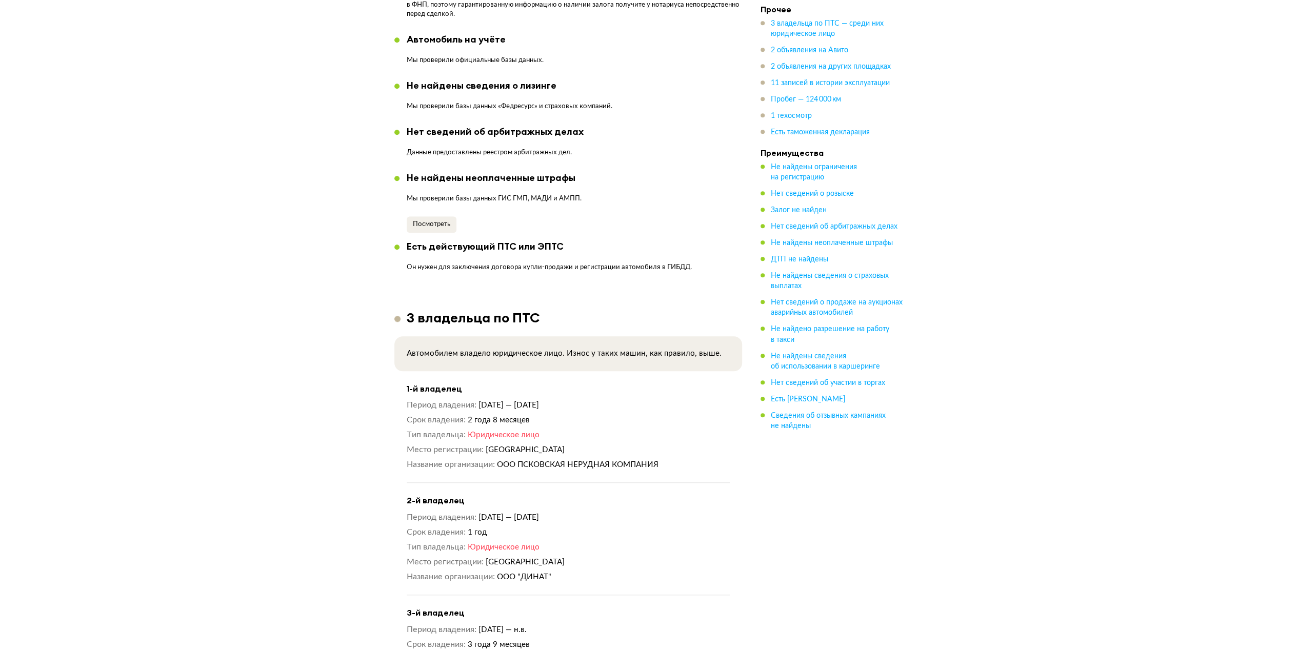
scroll to position [957, 0]
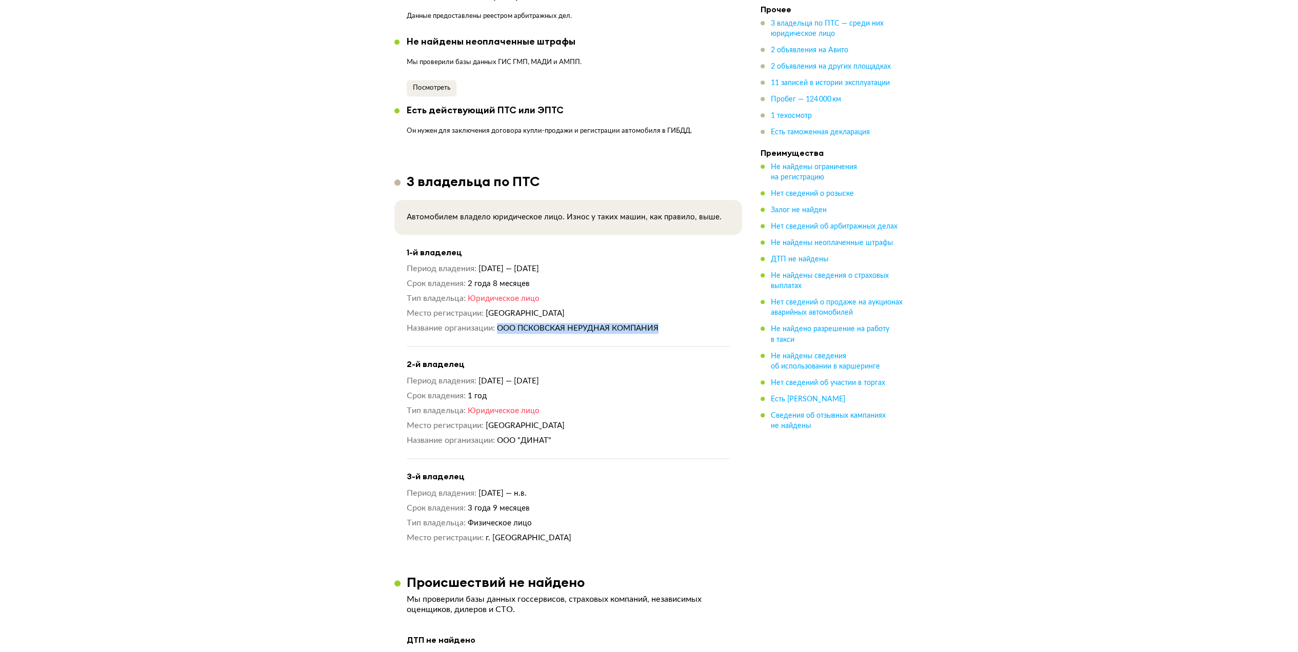
drag, startPoint x: 499, startPoint y: 325, endPoint x: 663, endPoint y: 326, distance: 163.1
click at [663, 326] on dd "ООО ПСКОВСКАЯ НЕРУДНАЯ КОМПАНИЯ" at bounding box center [613, 328] width 233 height 11
copy span "ООО ПСКОВСКАЯ НЕРУДНАЯ КОМПАНИЯ"
drag, startPoint x: 502, startPoint y: 435, endPoint x: 509, endPoint y: 416, distance: 20.3
click at [509, 416] on div "Период владения 25 декабря 2020 — 25 декабря 2021 Срок владения 1 год Тип владе…" at bounding box center [568, 411] width 323 height 70
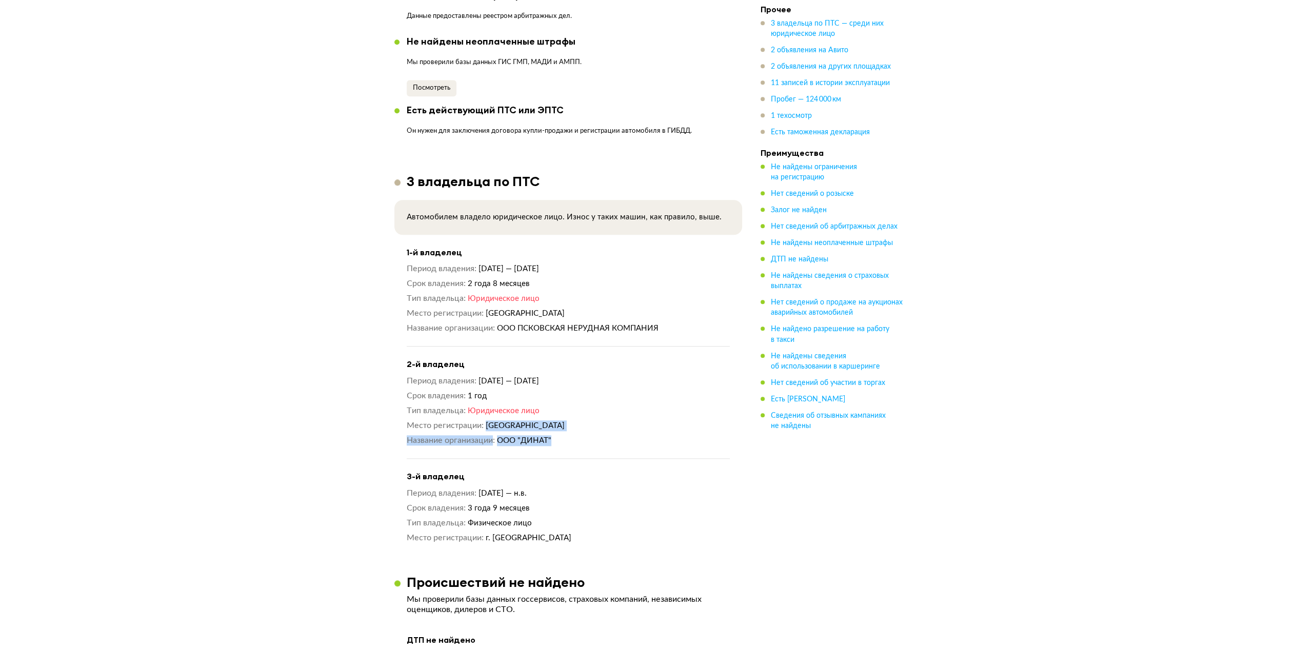
drag, startPoint x: 487, startPoint y: 421, endPoint x: 560, endPoint y: 437, distance: 75.1
click at [560, 437] on div "Период владения 25 декабря 2020 — 25 декабря 2021 Срок владения 1 год Тип владе…" at bounding box center [568, 411] width 323 height 70
copy div "Санкт-Петербург Название организации ООО "ДИНАТ""
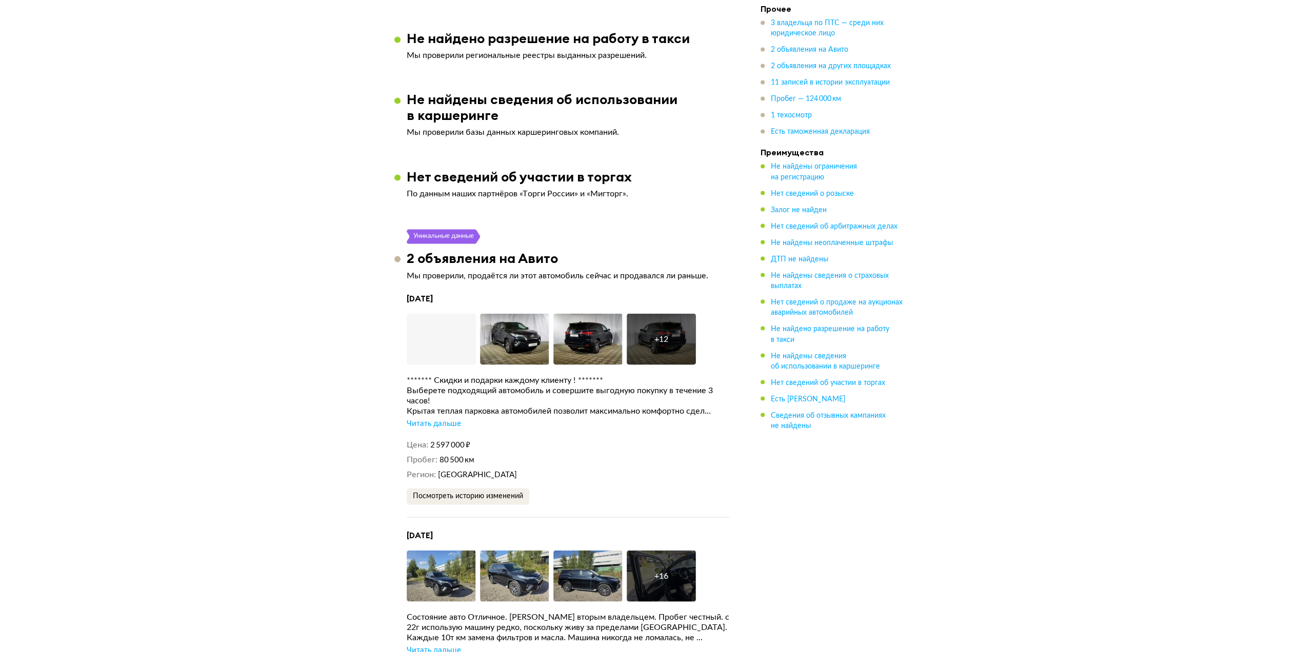
scroll to position [1914, 0]
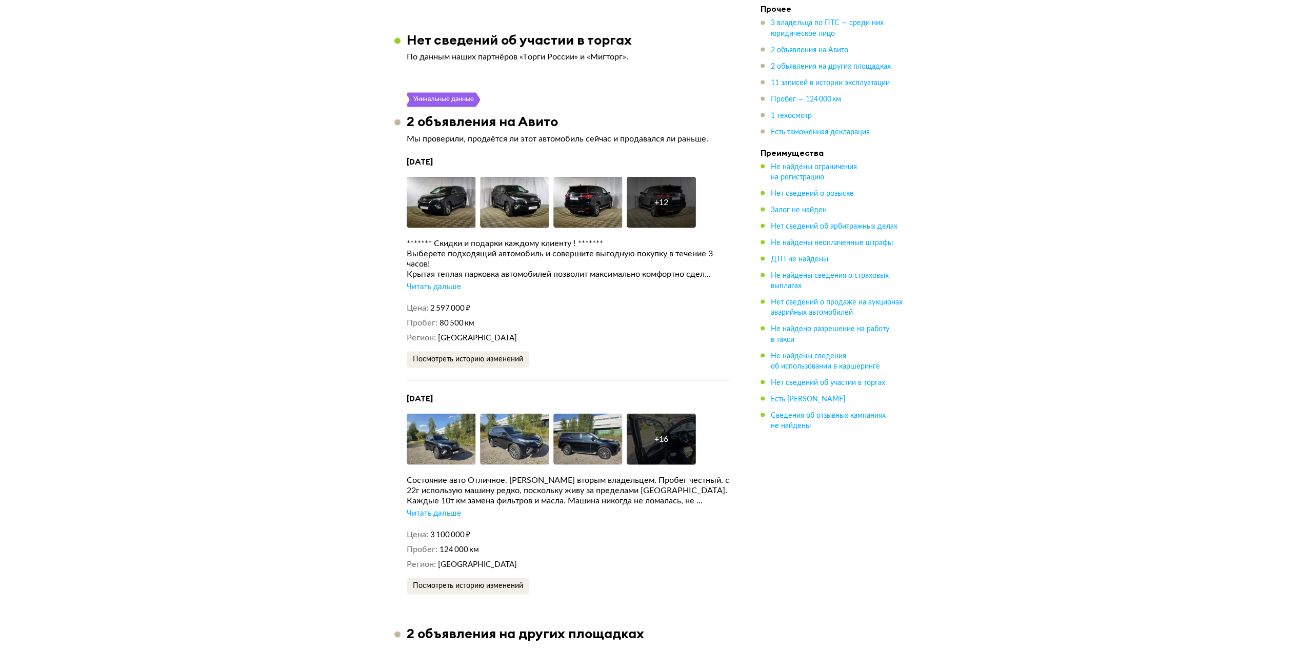
click at [442, 283] on div "Читать дальше" at bounding box center [434, 287] width 54 height 10
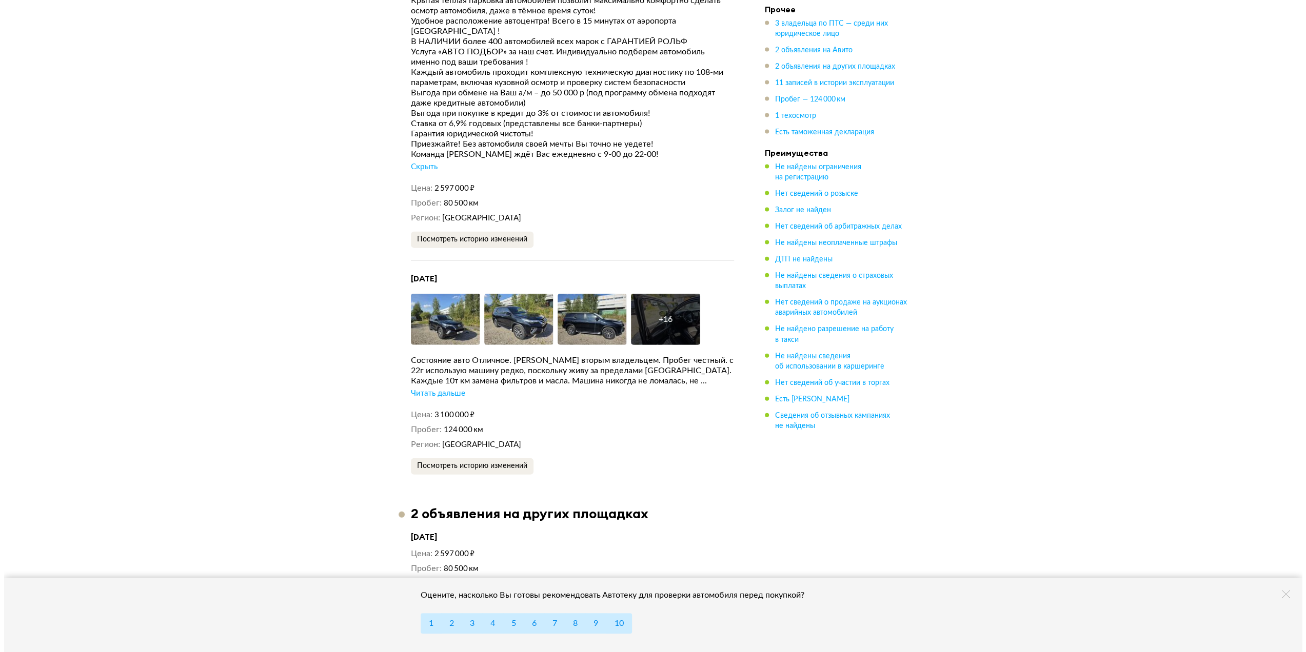
scroll to position [2188, 0]
click at [439, 389] on div "Читать дальше" at bounding box center [434, 394] width 54 height 10
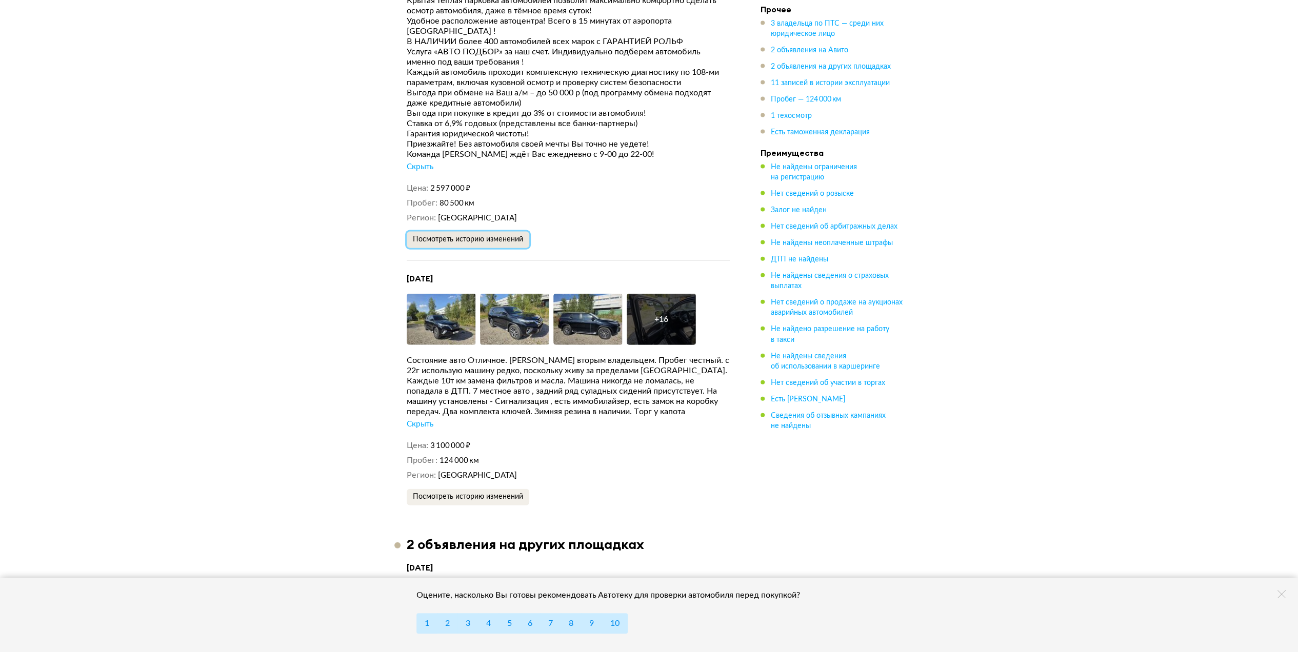
click at [496, 236] on span "Посмотреть историю изменений" at bounding box center [468, 239] width 110 height 7
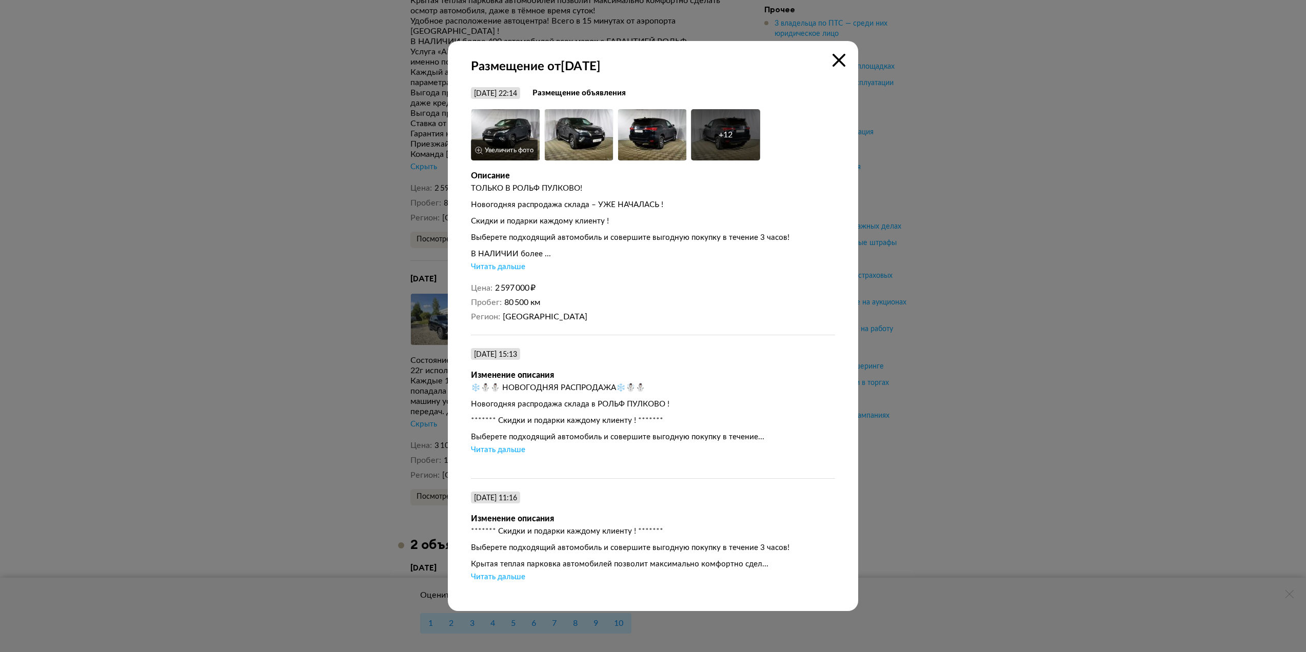
click at [512, 133] on img at bounding box center [505, 134] width 69 height 51
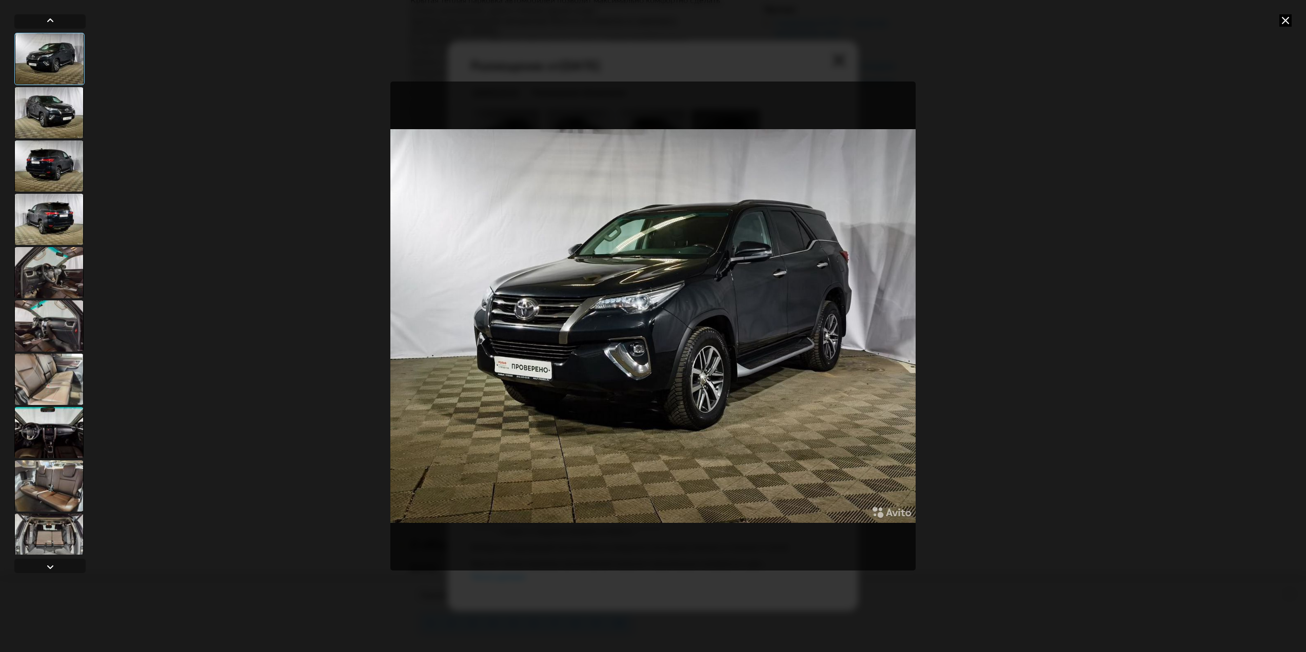
click at [734, 324] on img "Go to Slide 1" at bounding box center [652, 326] width 525 height 489
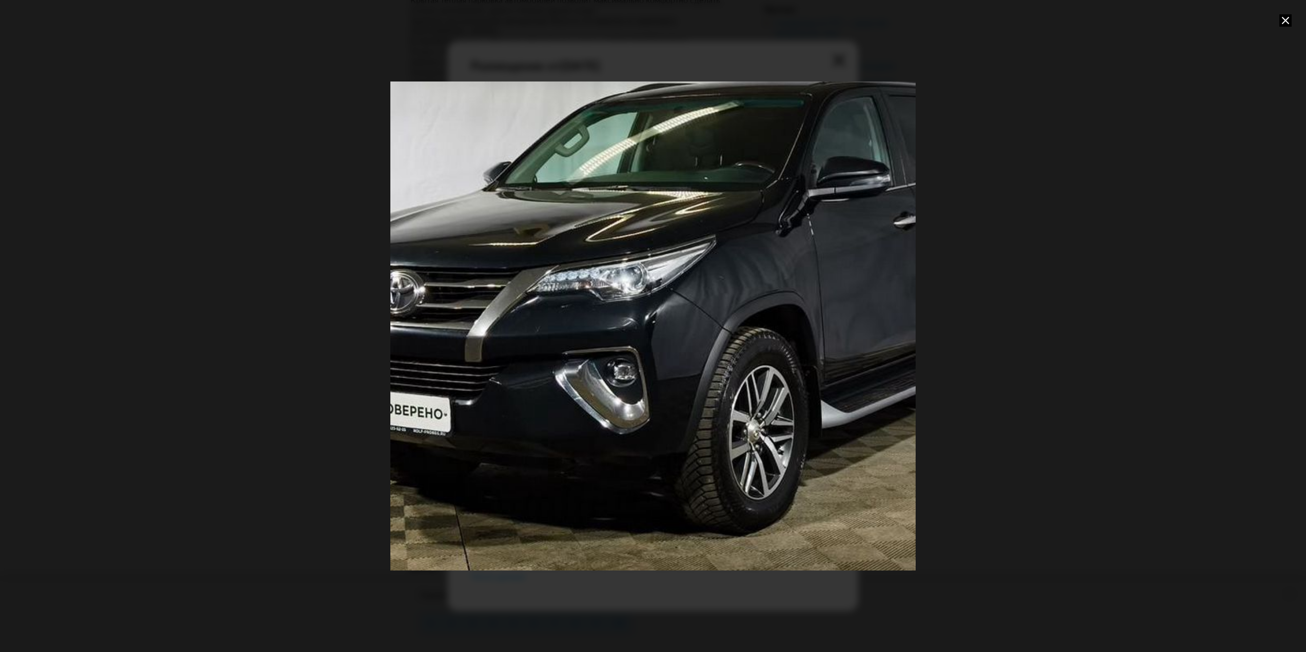
click at [734, 324] on div "Go to Slide 1" at bounding box center [653, 326] width 1050 height 978
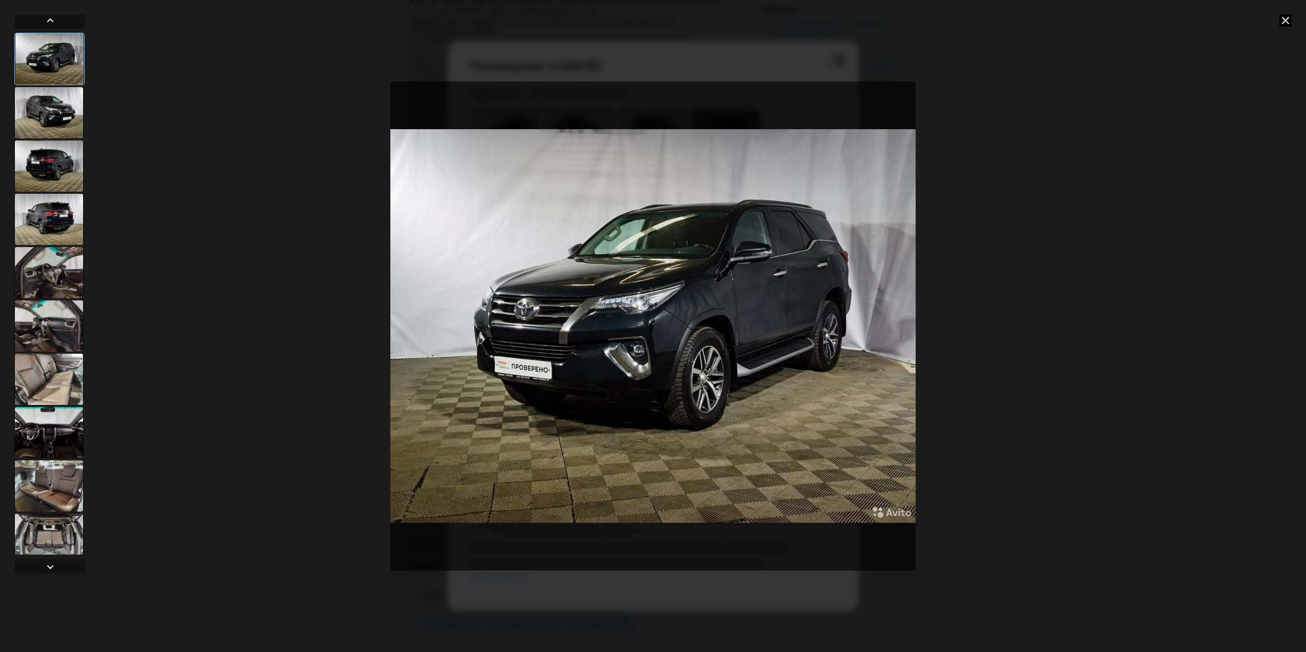
click at [48, 214] on div at bounding box center [48, 219] width 69 height 51
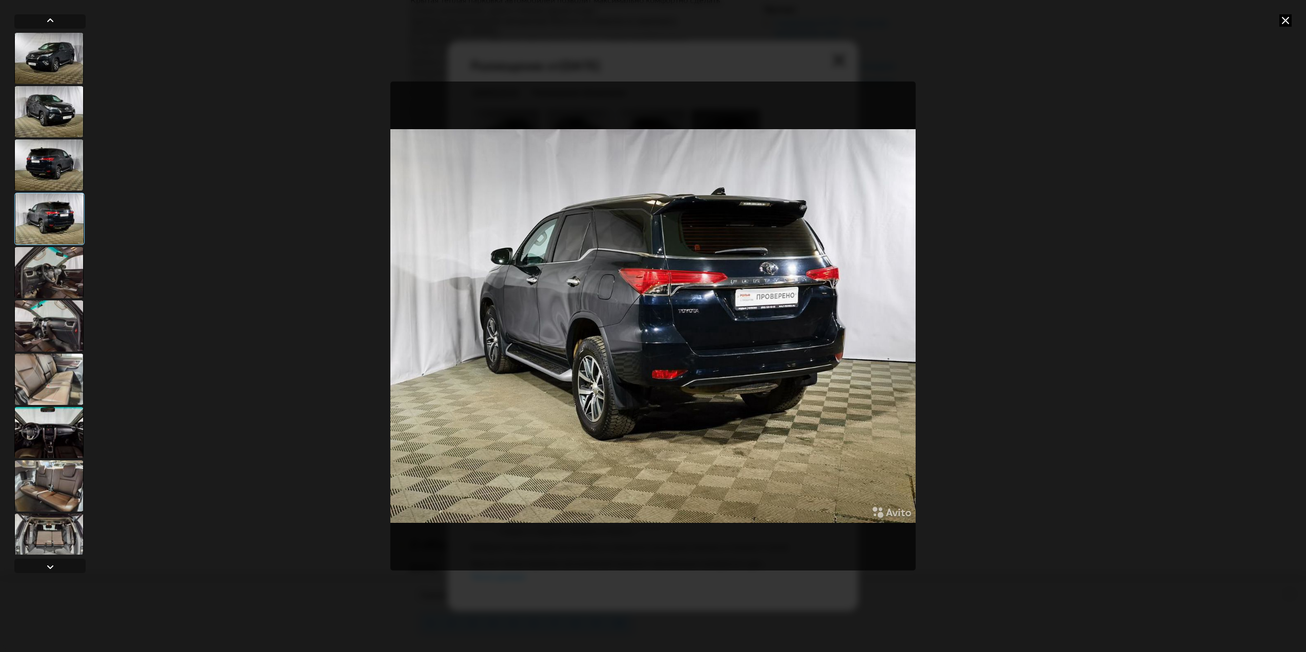
click at [51, 283] on div at bounding box center [48, 272] width 69 height 51
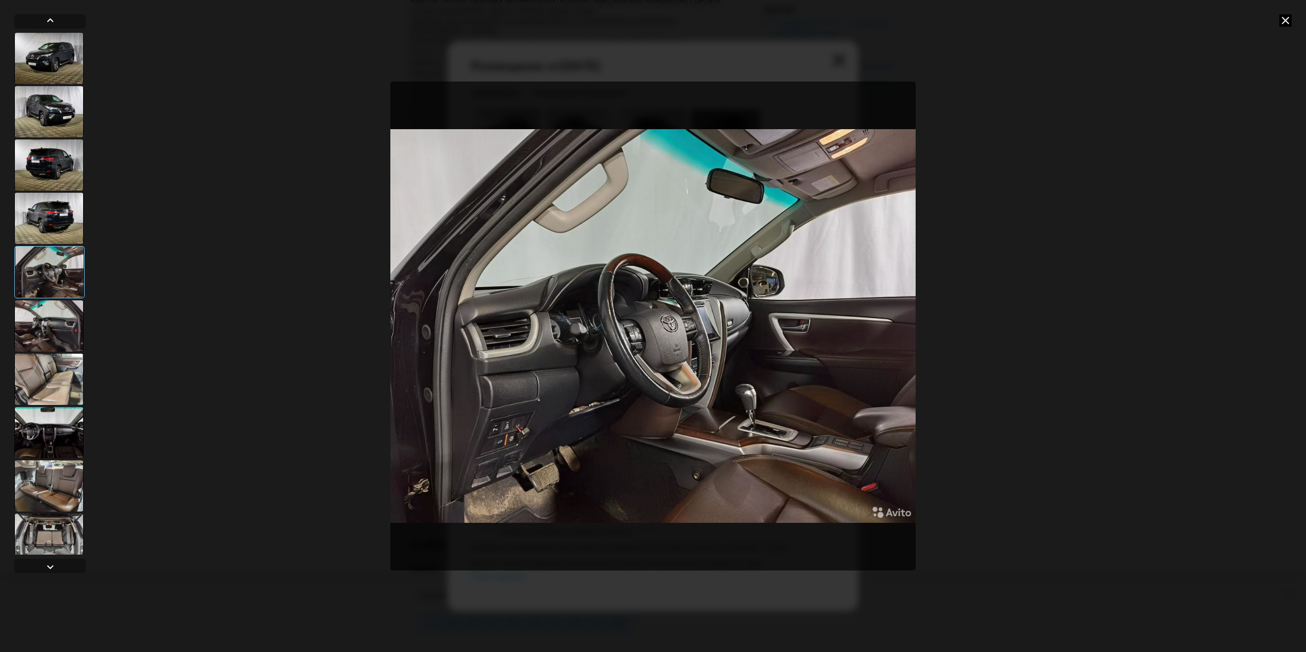
click at [51, 319] on div at bounding box center [48, 325] width 69 height 51
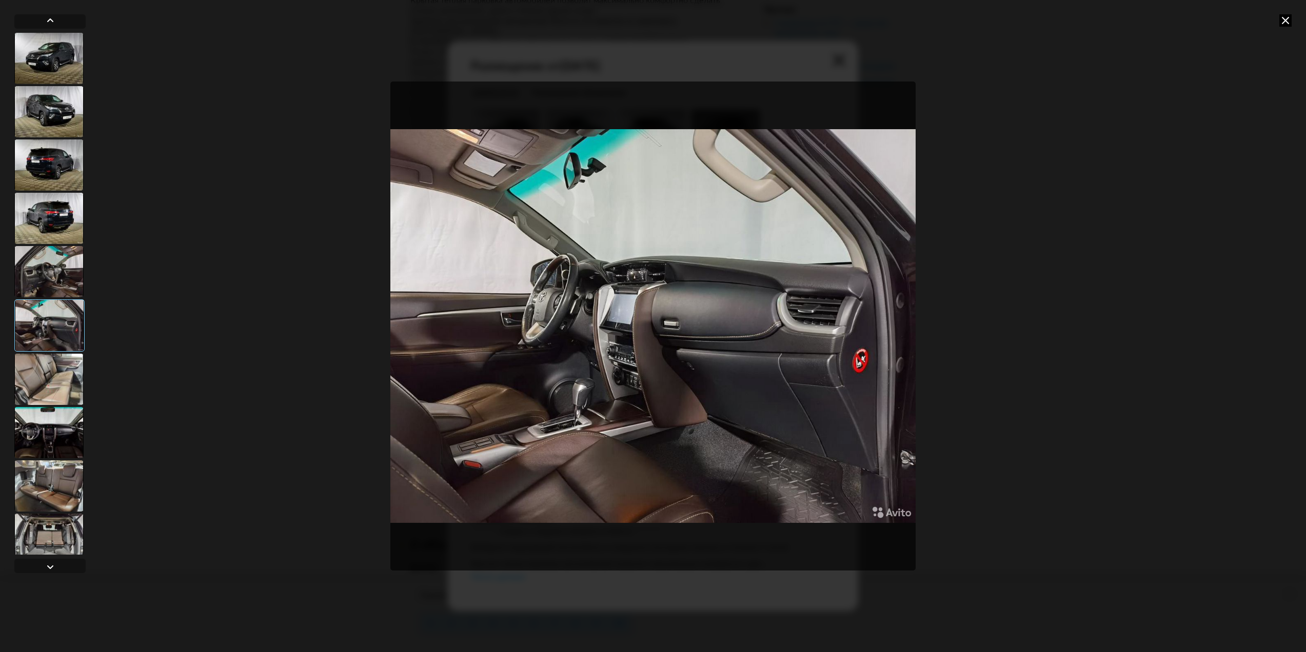
click at [52, 383] on div at bounding box center [48, 379] width 69 height 51
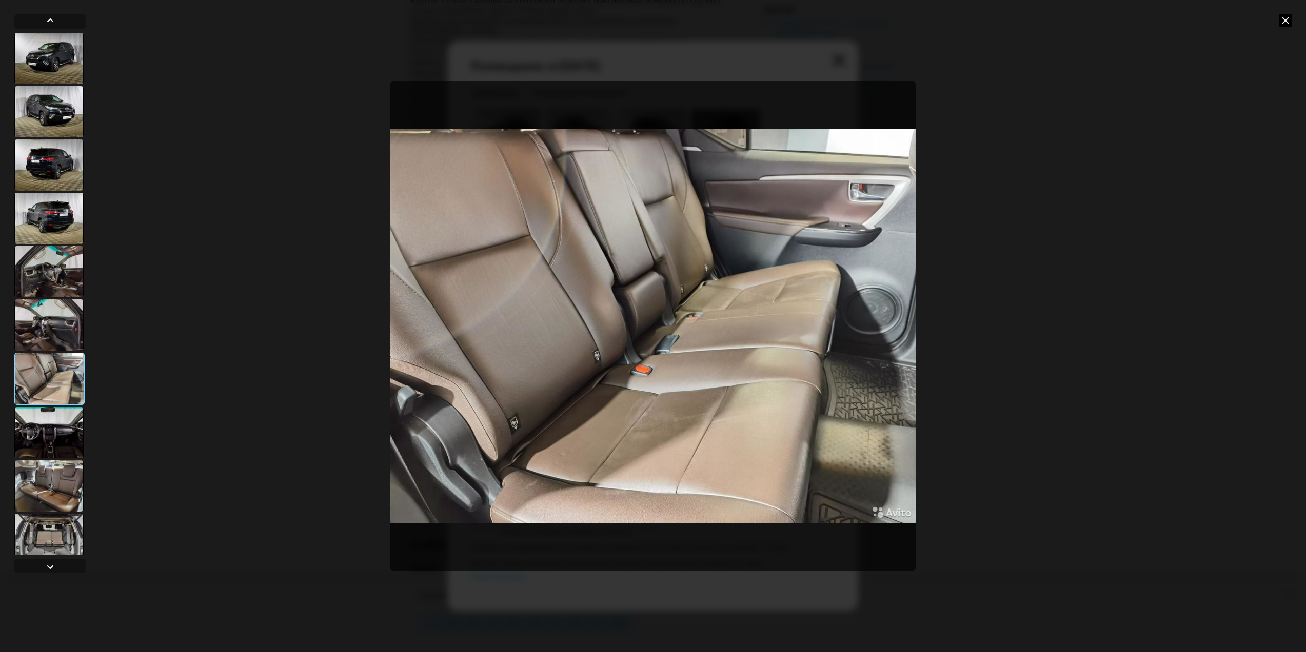
click at [47, 428] on div at bounding box center [48, 432] width 69 height 51
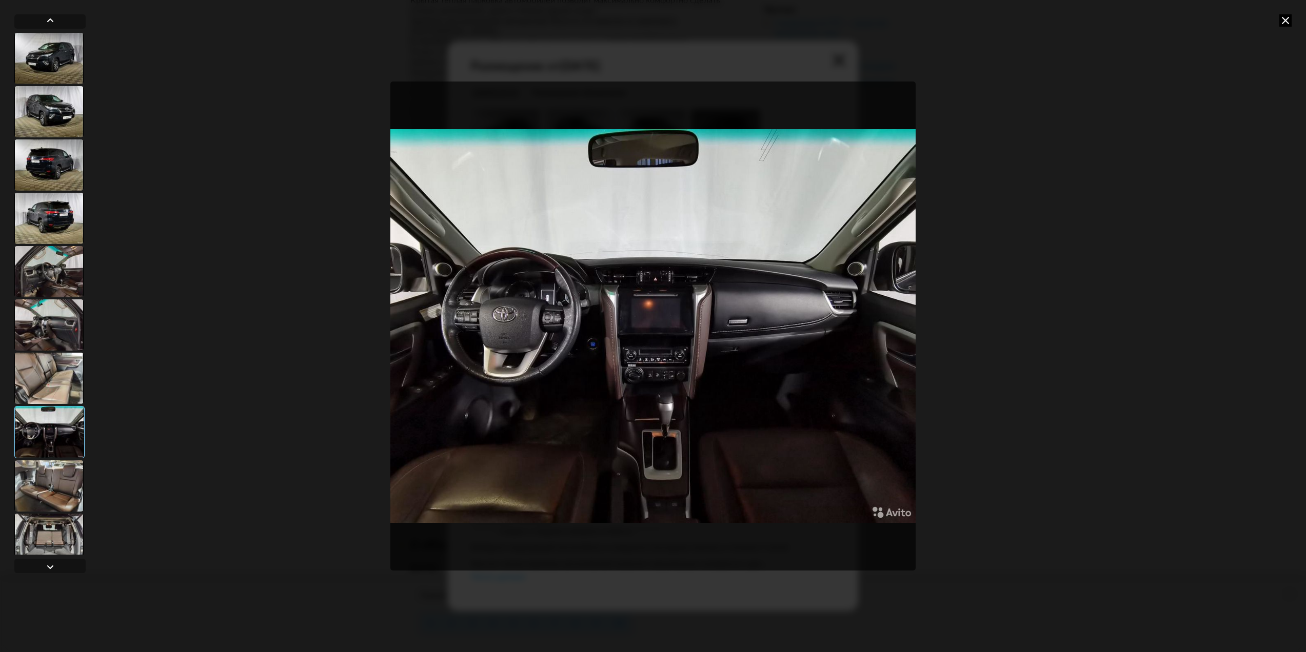
click at [46, 497] on div at bounding box center [48, 485] width 69 height 51
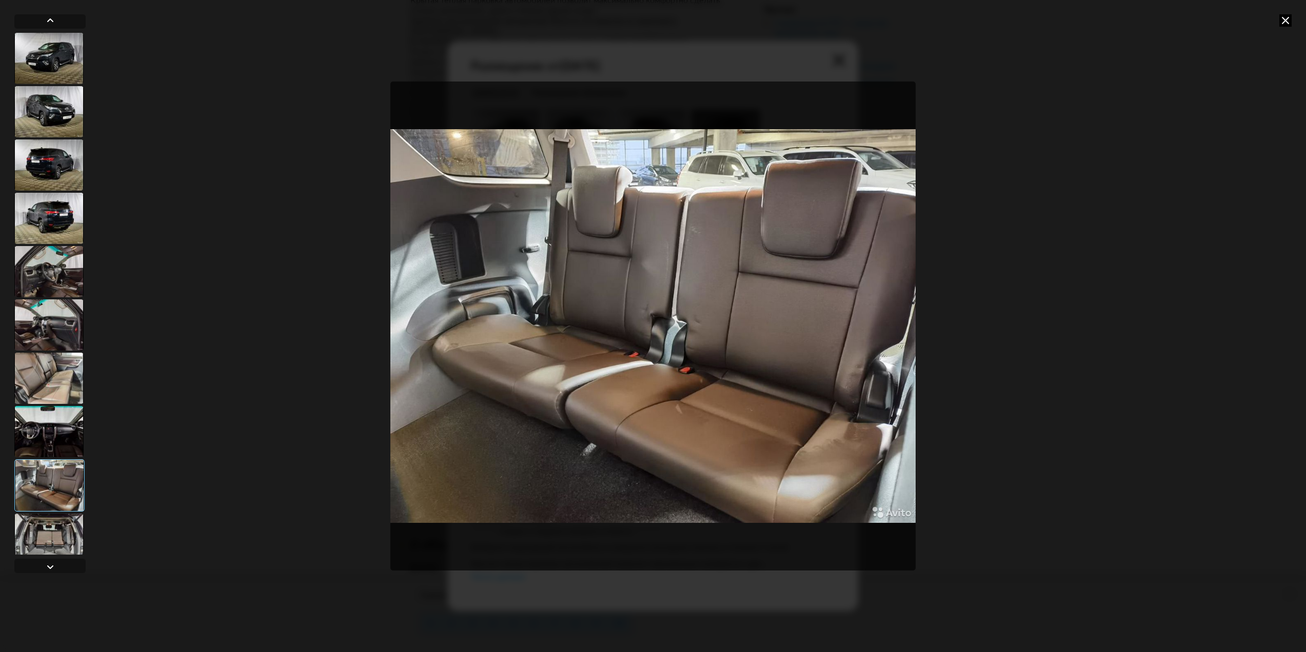
click at [49, 539] on div at bounding box center [48, 539] width 69 height 51
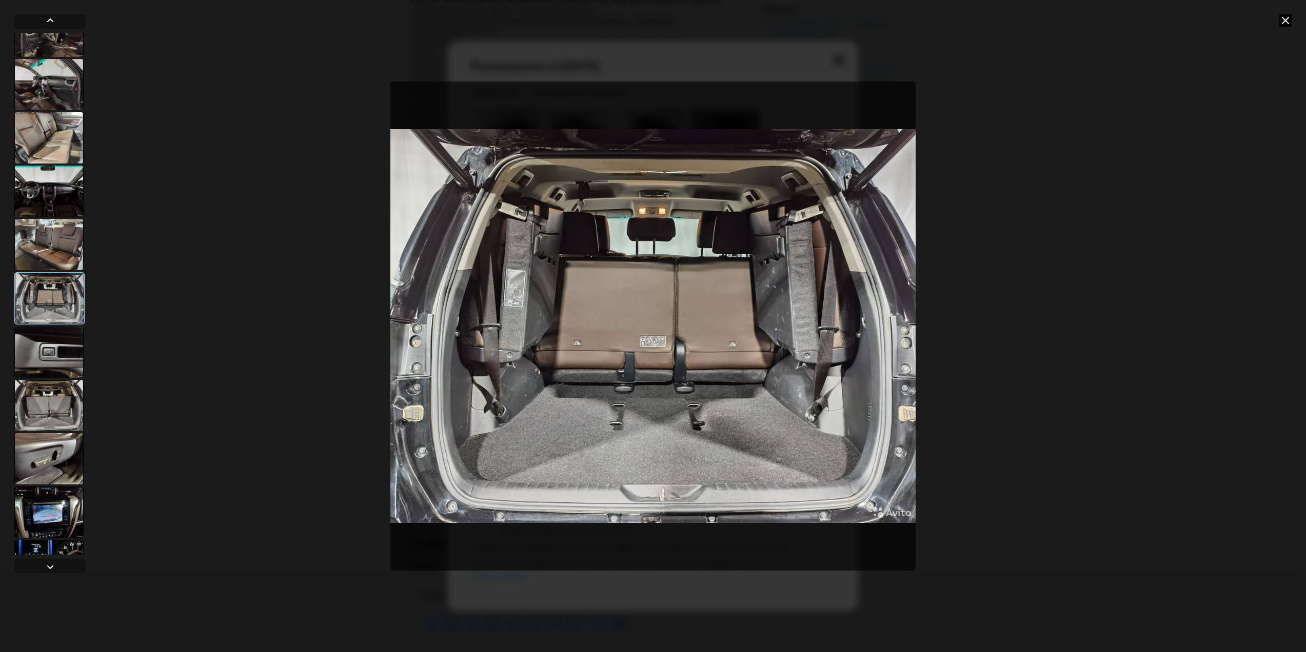
scroll to position [273, 0]
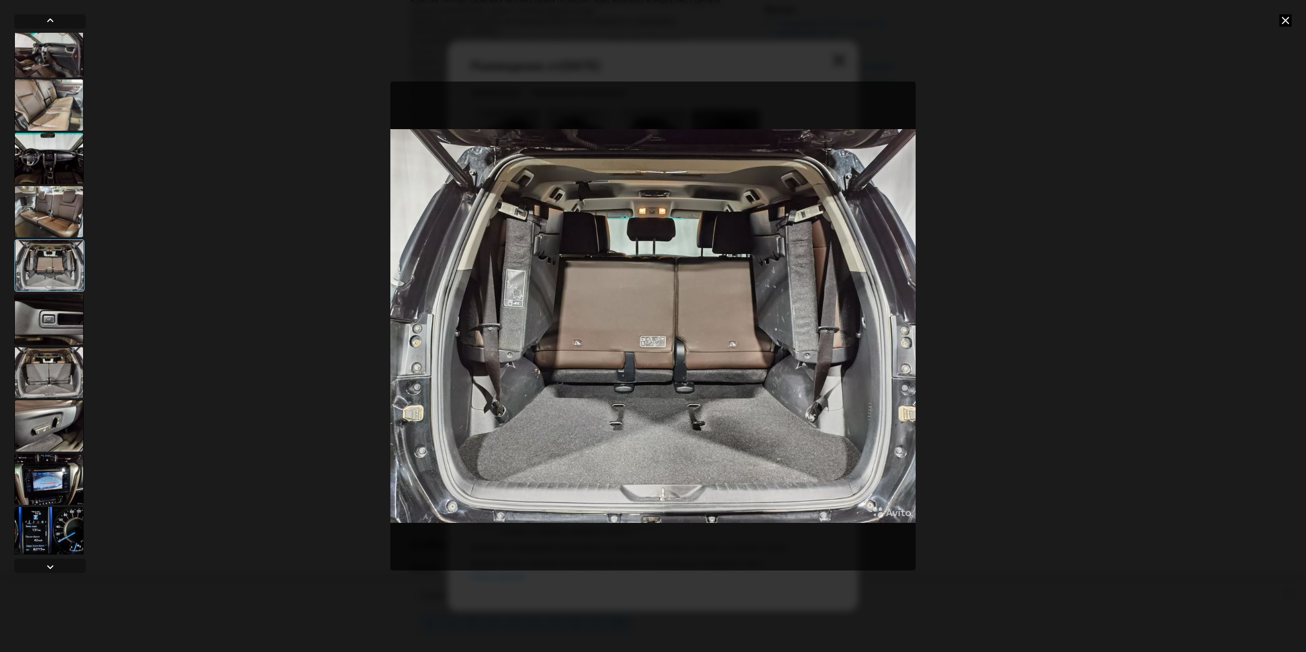
click at [53, 423] on div at bounding box center [48, 425] width 69 height 51
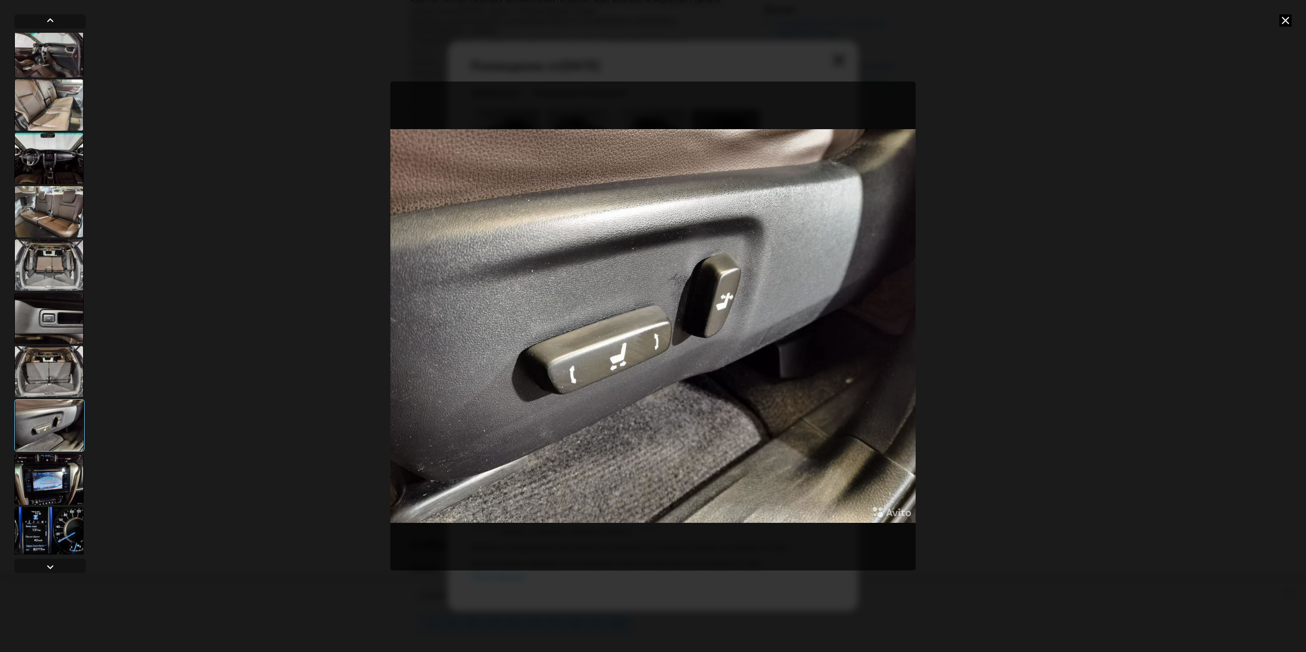
click at [58, 483] on div at bounding box center [48, 479] width 69 height 51
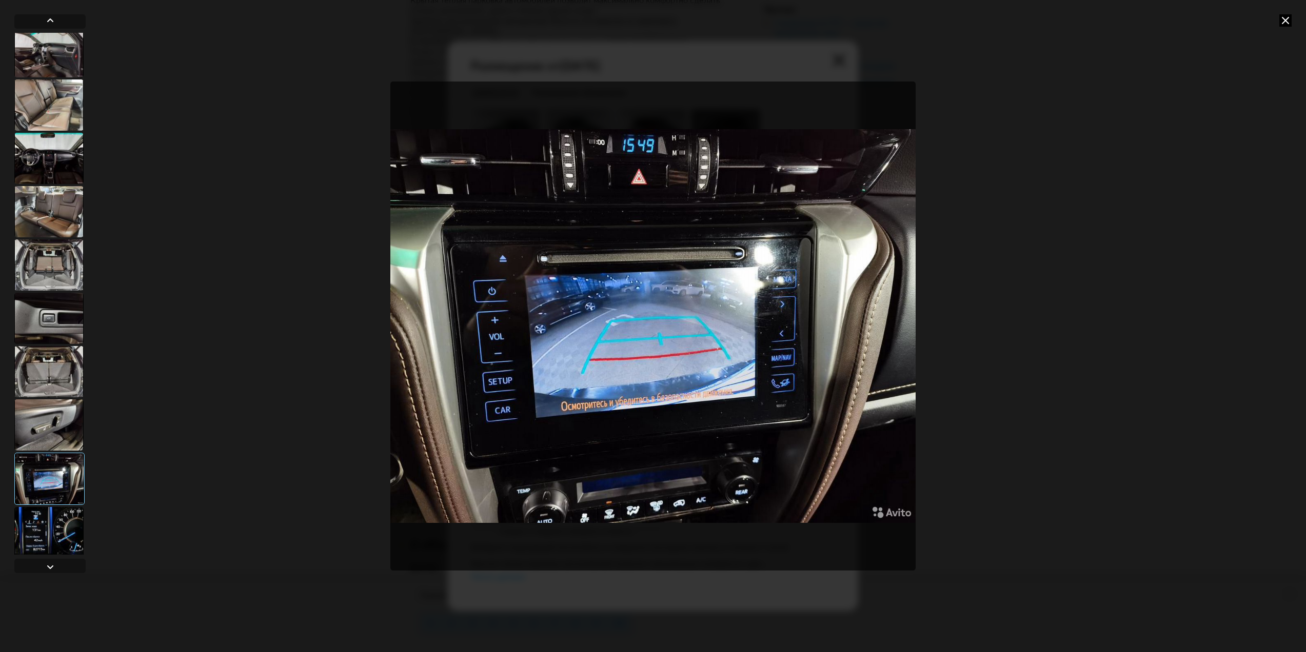
click at [54, 537] on div at bounding box center [48, 532] width 69 height 51
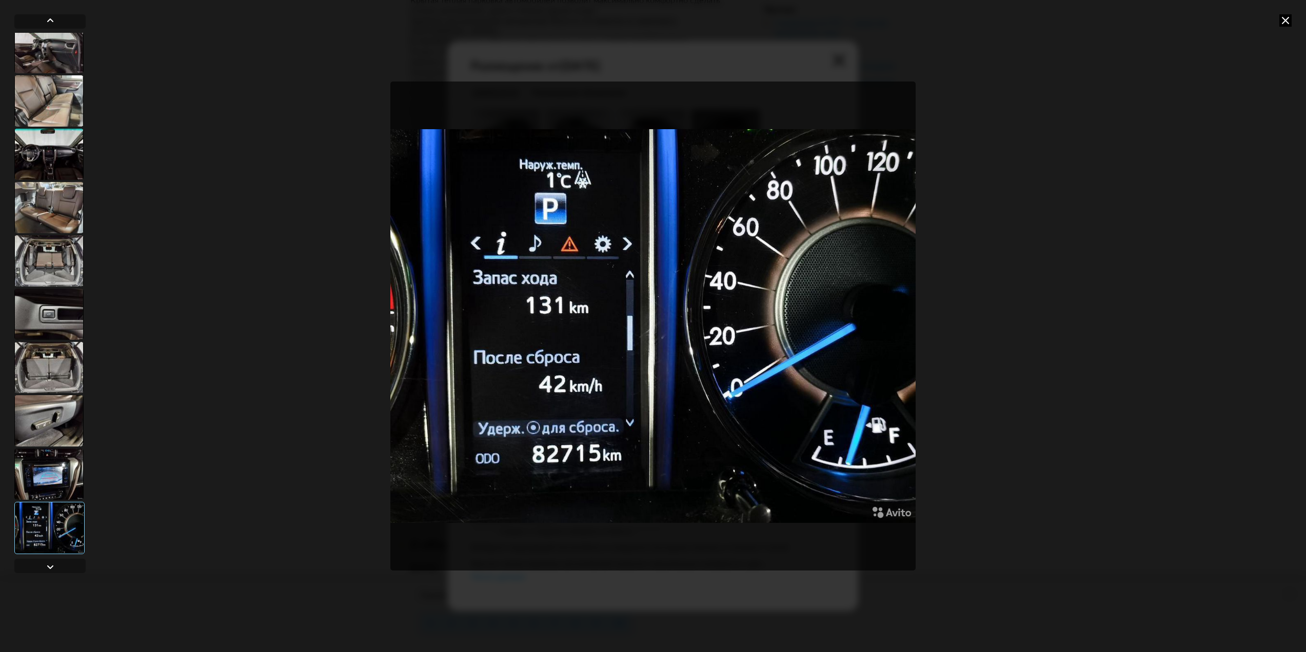
scroll to position [279, 0]
click at [50, 567] on div at bounding box center [50, 567] width 12 height 12
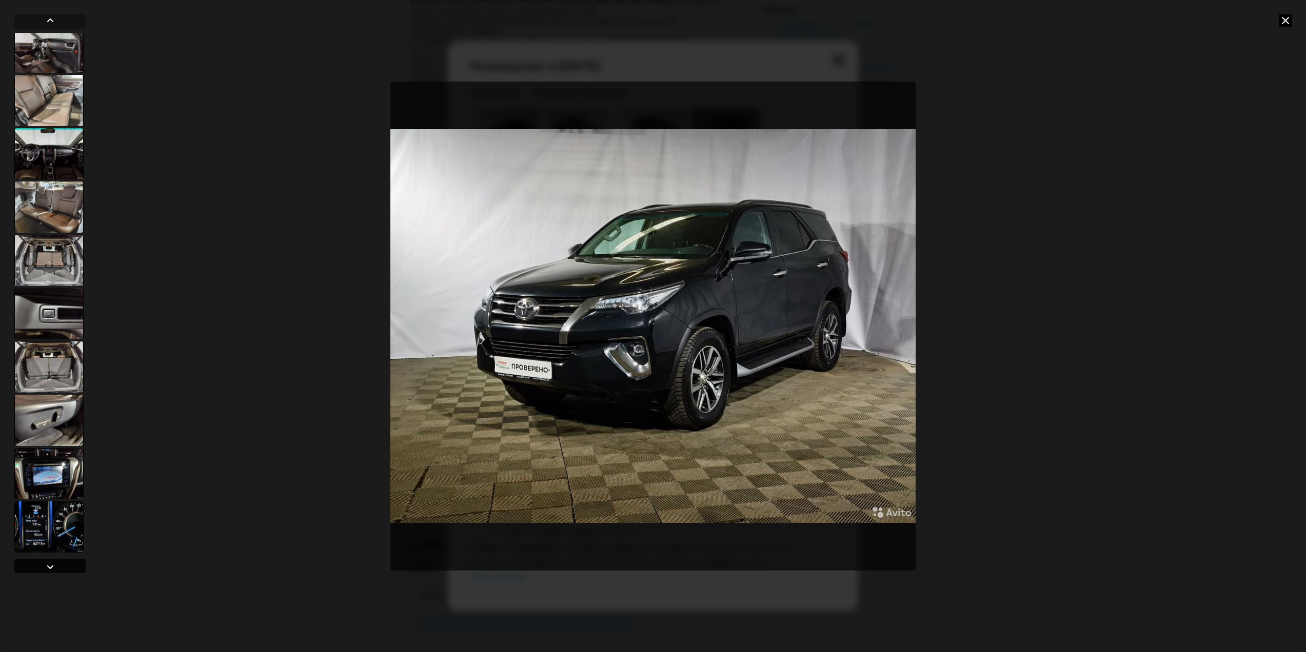
click at [50, 567] on div at bounding box center [50, 567] width 12 height 12
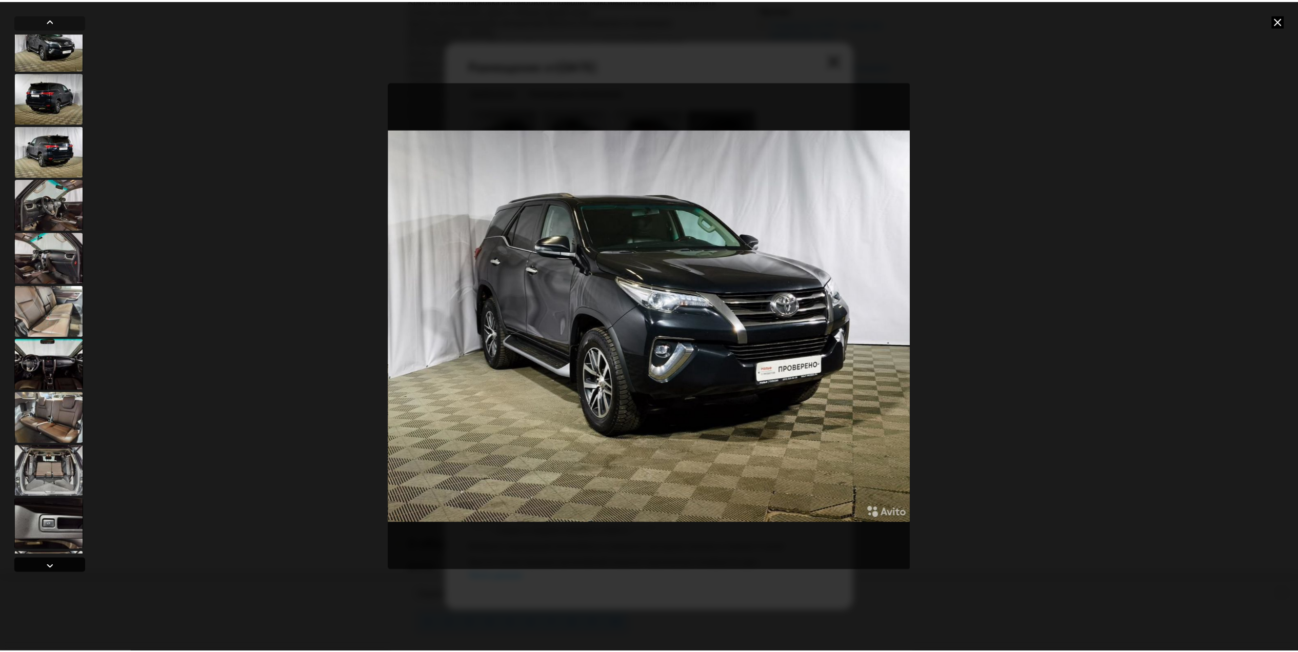
scroll to position [68, 0]
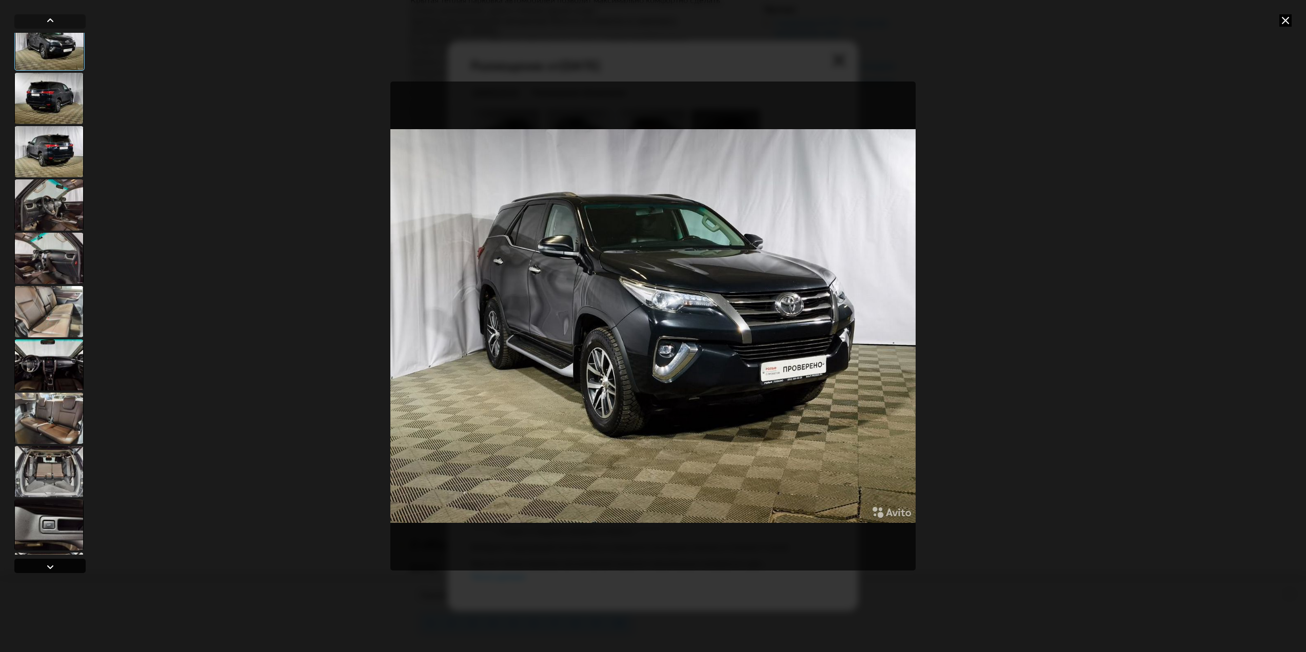
click at [50, 567] on div at bounding box center [50, 567] width 12 height 12
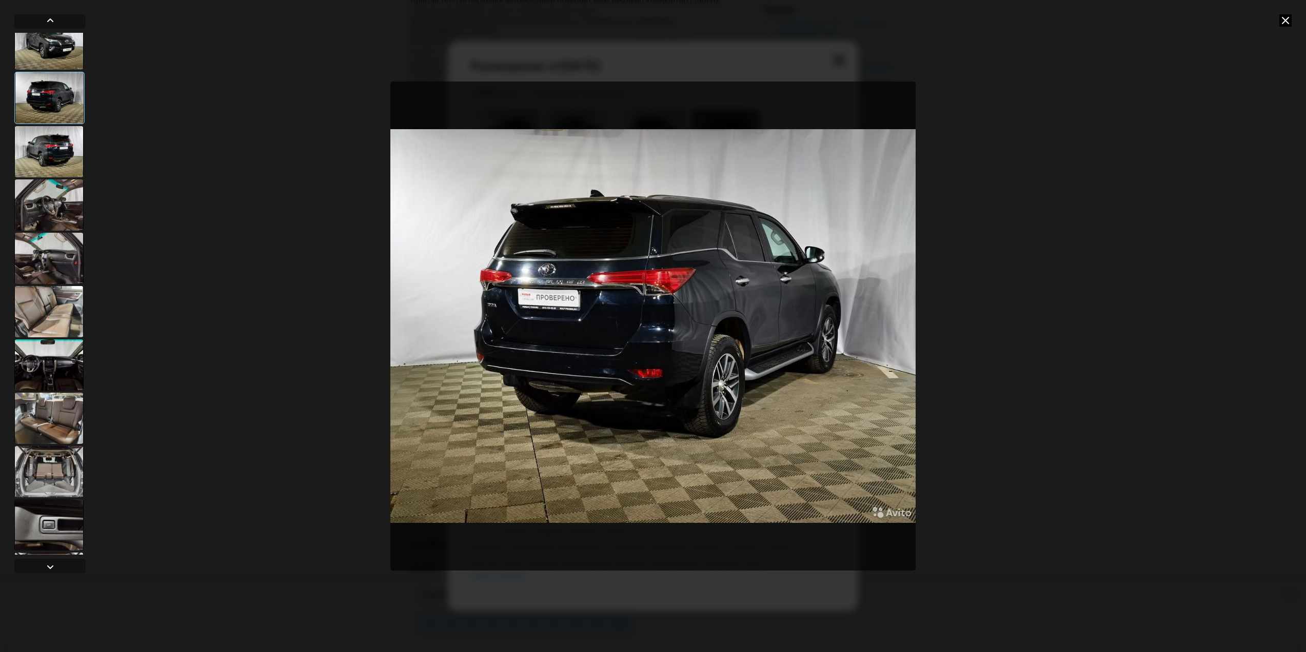
click at [1283, 20] on icon at bounding box center [1285, 20] width 12 height 12
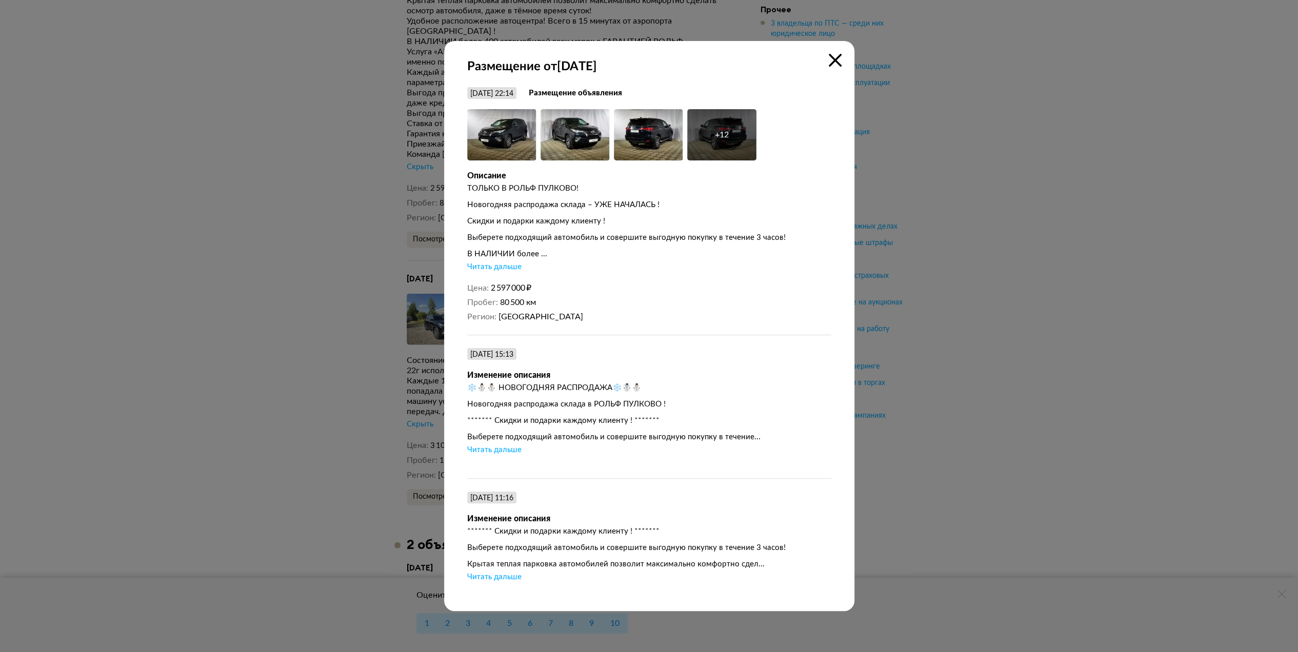
click at [493, 267] on div "Читать дальше" at bounding box center [494, 267] width 54 height 10
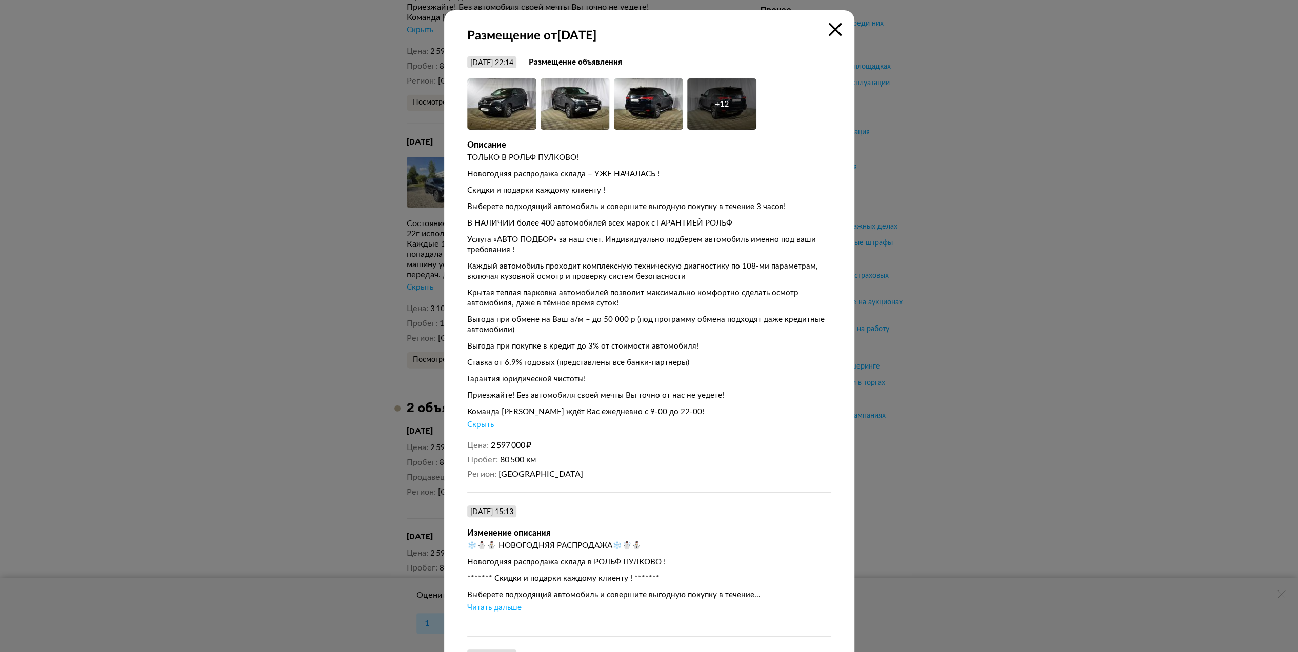
scroll to position [129, 0]
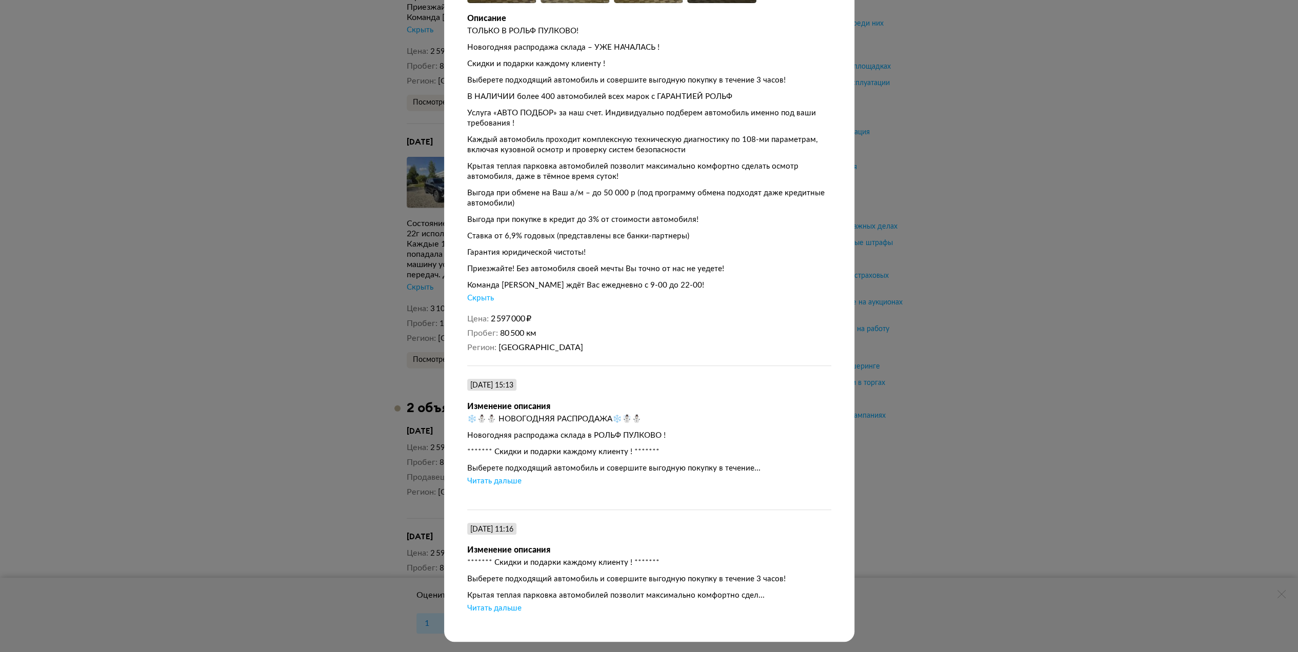
click at [497, 611] on div "Читать дальше" at bounding box center [494, 609] width 54 height 10
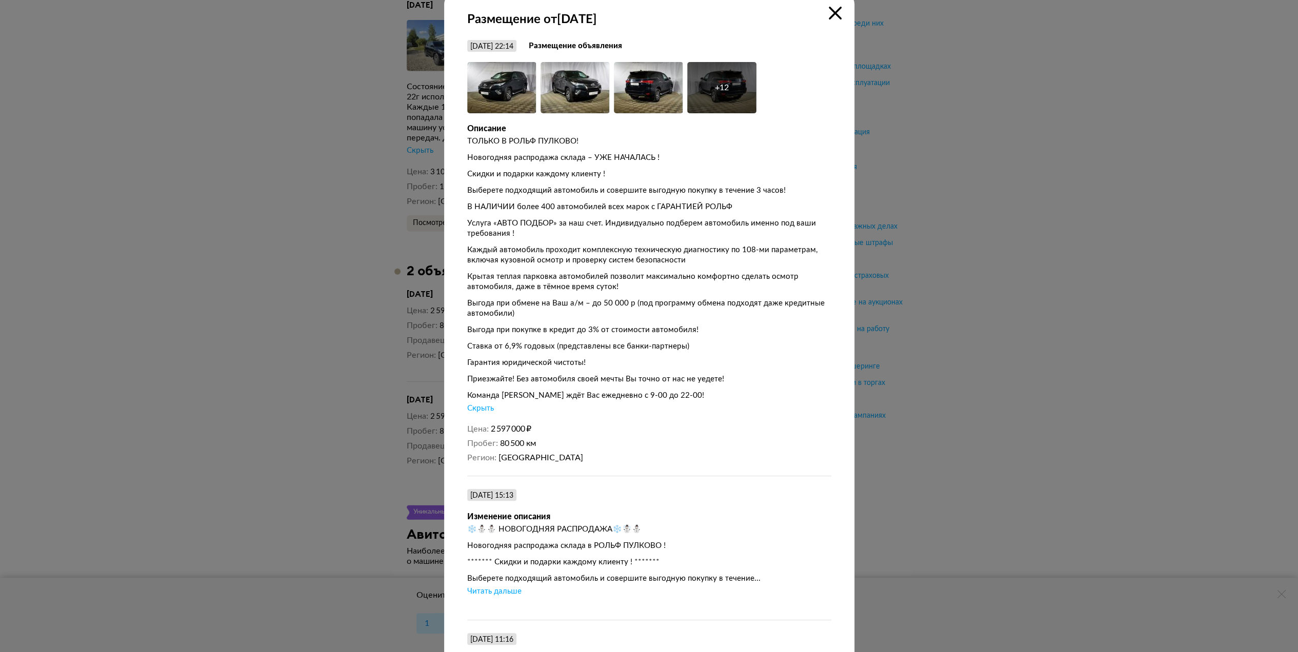
scroll to position [0, 0]
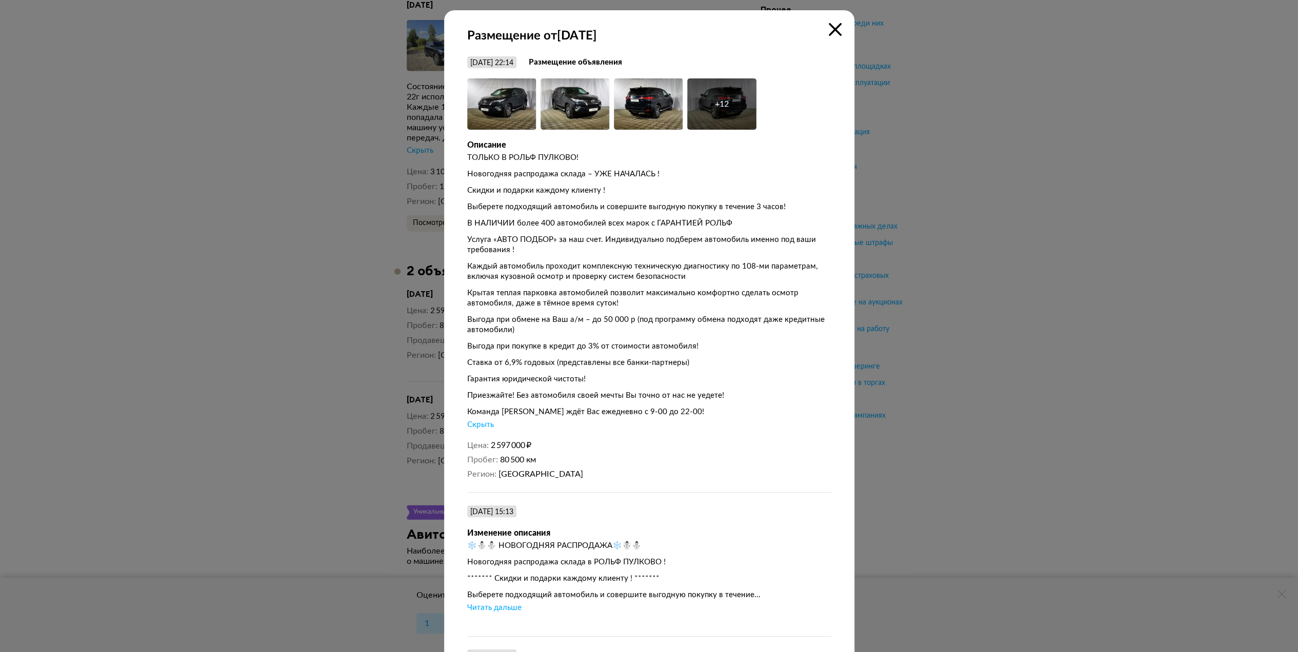
click at [834, 28] on icon at bounding box center [835, 29] width 13 height 13
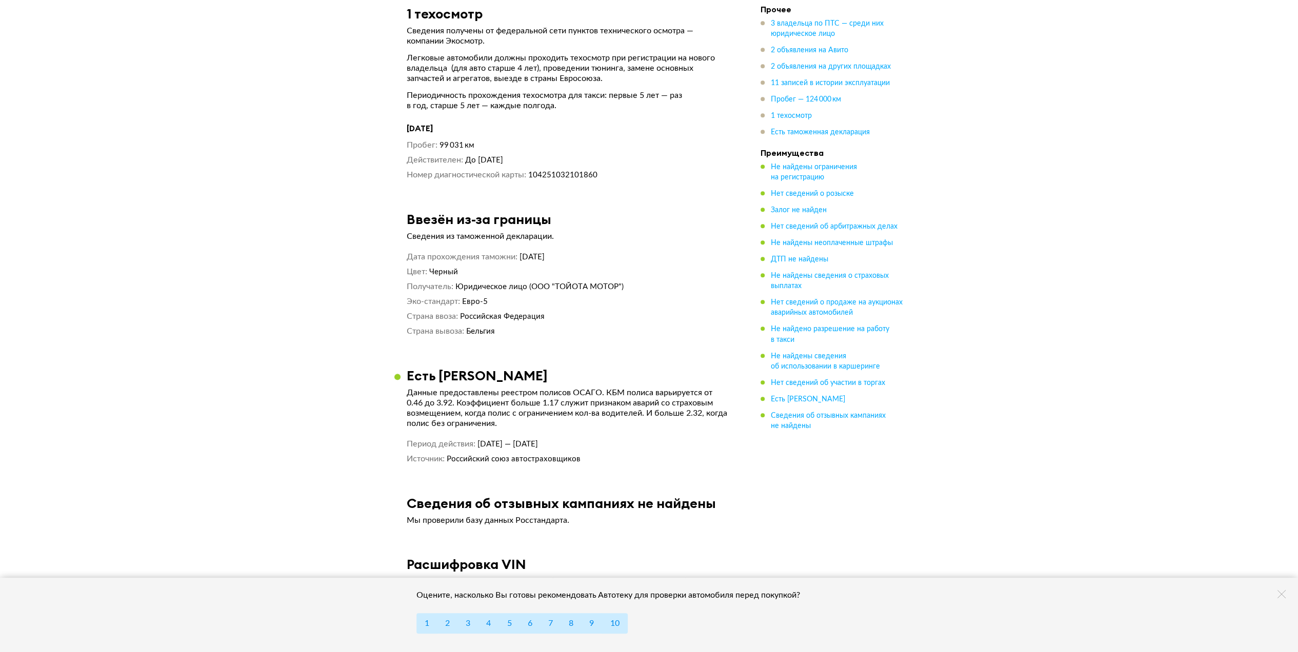
scroll to position [4619, 0]
